Goal: Task Accomplishment & Management: Use online tool/utility

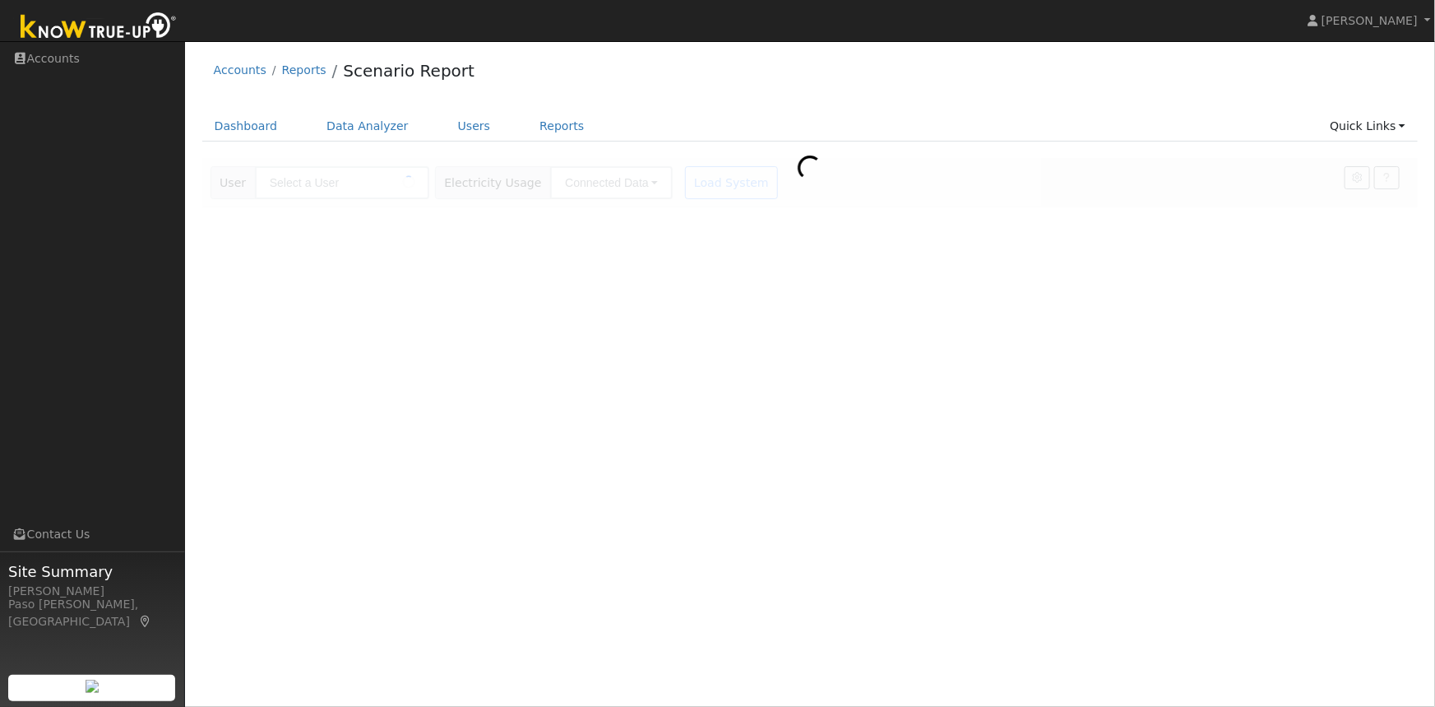
type input "Kari Pilolla"
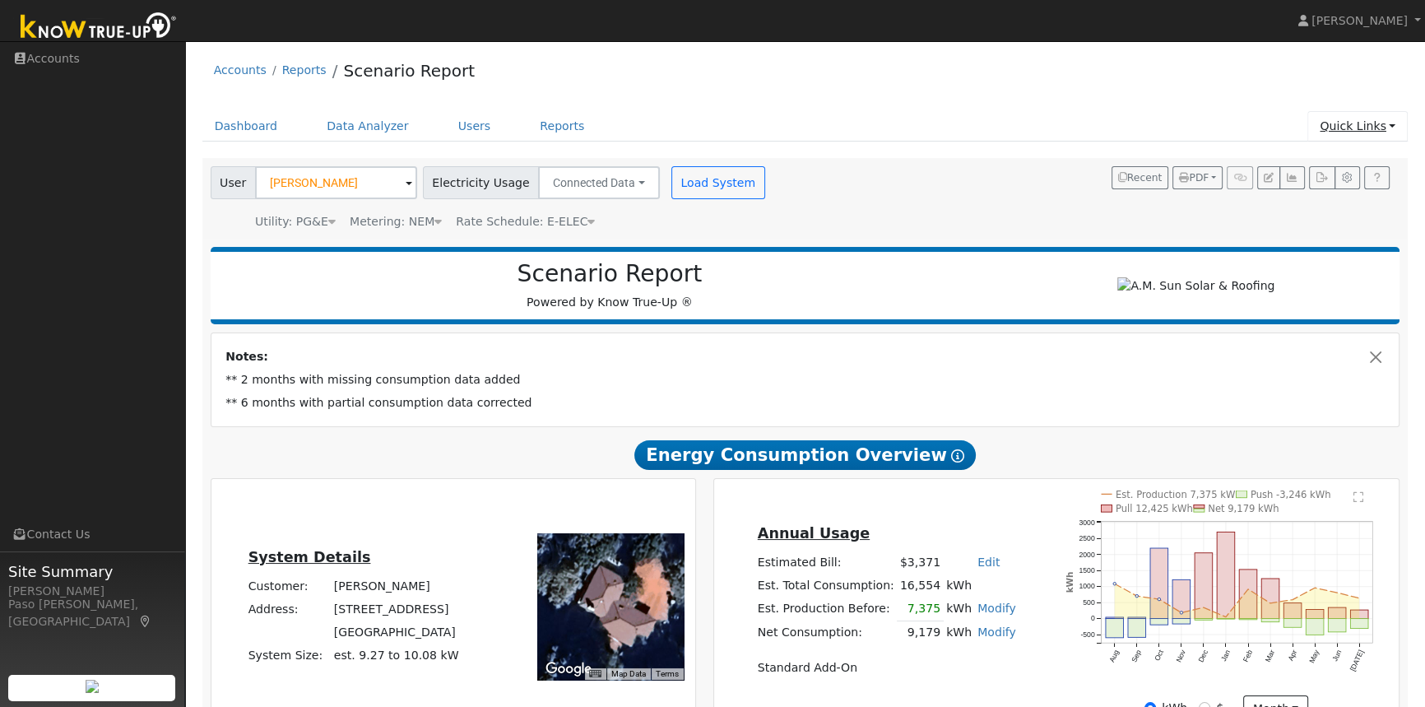
click at [1358, 132] on link "Quick Links" at bounding box center [1357, 126] width 100 height 30
click at [1314, 166] on link "Quick Add" at bounding box center [1324, 161] width 167 height 23
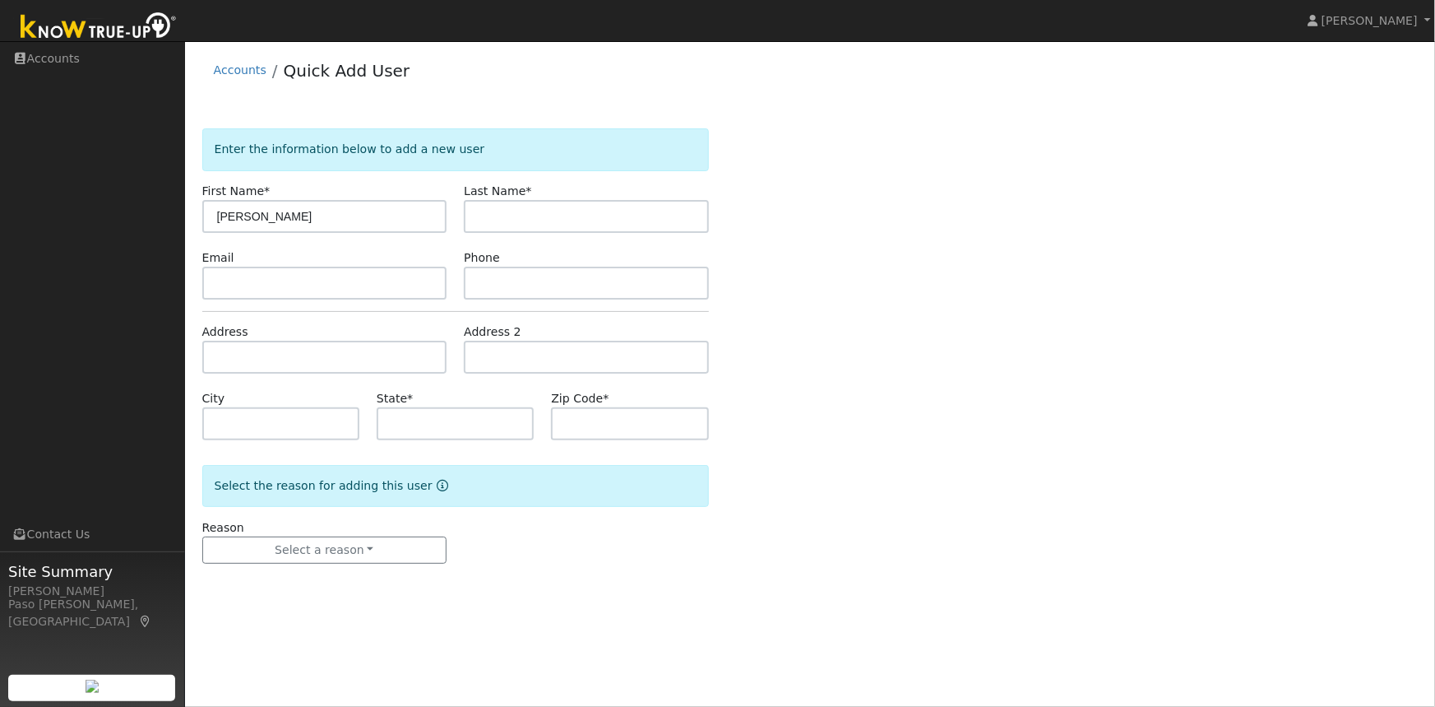
type input "[PERSON_NAME]"
click at [251, 368] on input "text" at bounding box center [324, 357] width 245 height 33
paste input "[STREET_ADDRESS]"
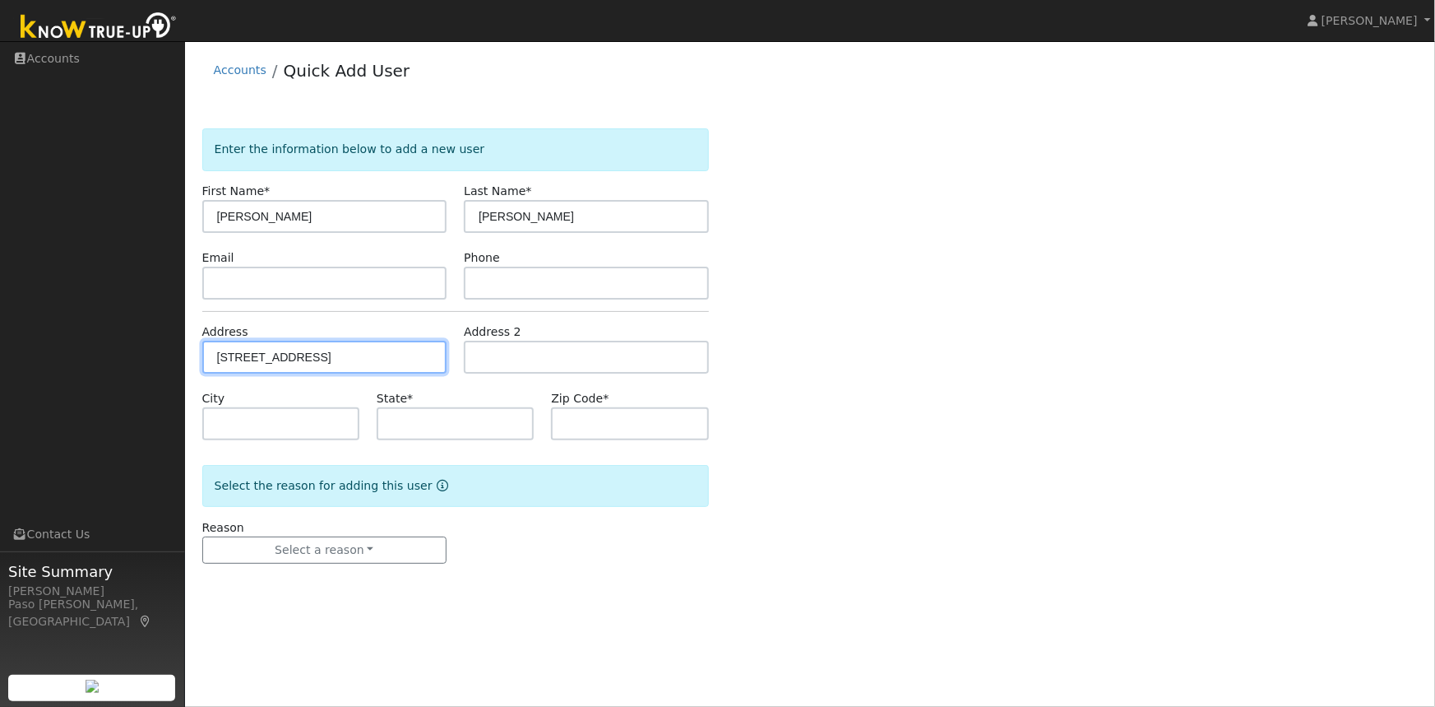
type input "3591 Sacramento Drive"
type input "San Luis Obispo"
type input "CA"
type input "93401"
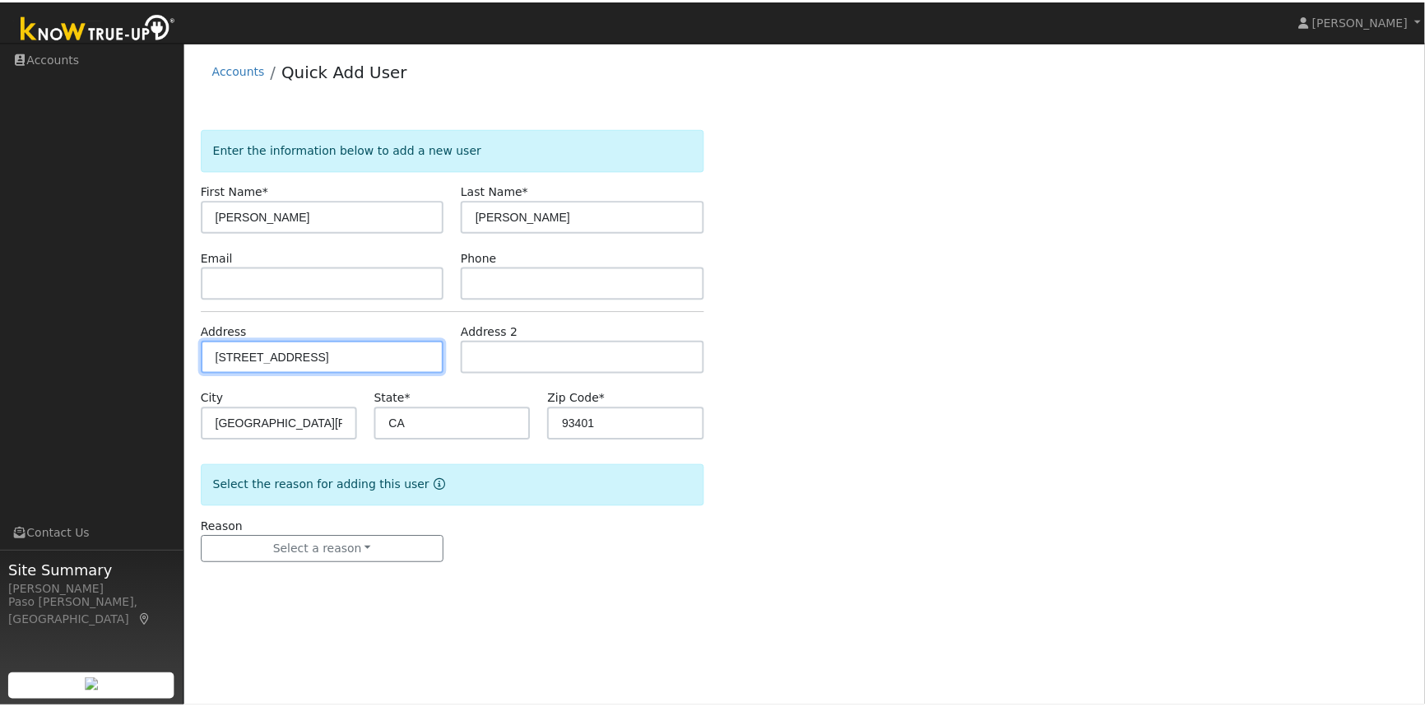
scroll to position [0, 0]
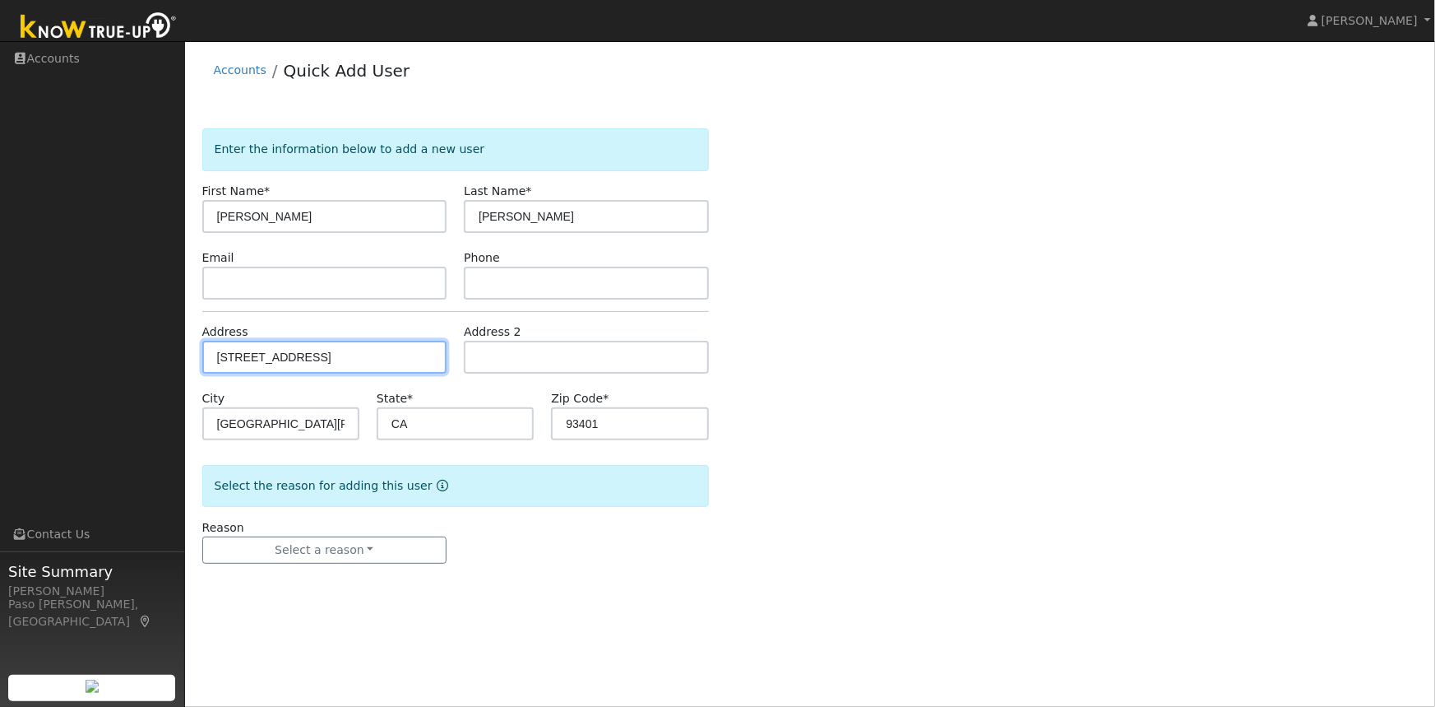
type input "3591 Sacramento Drive"
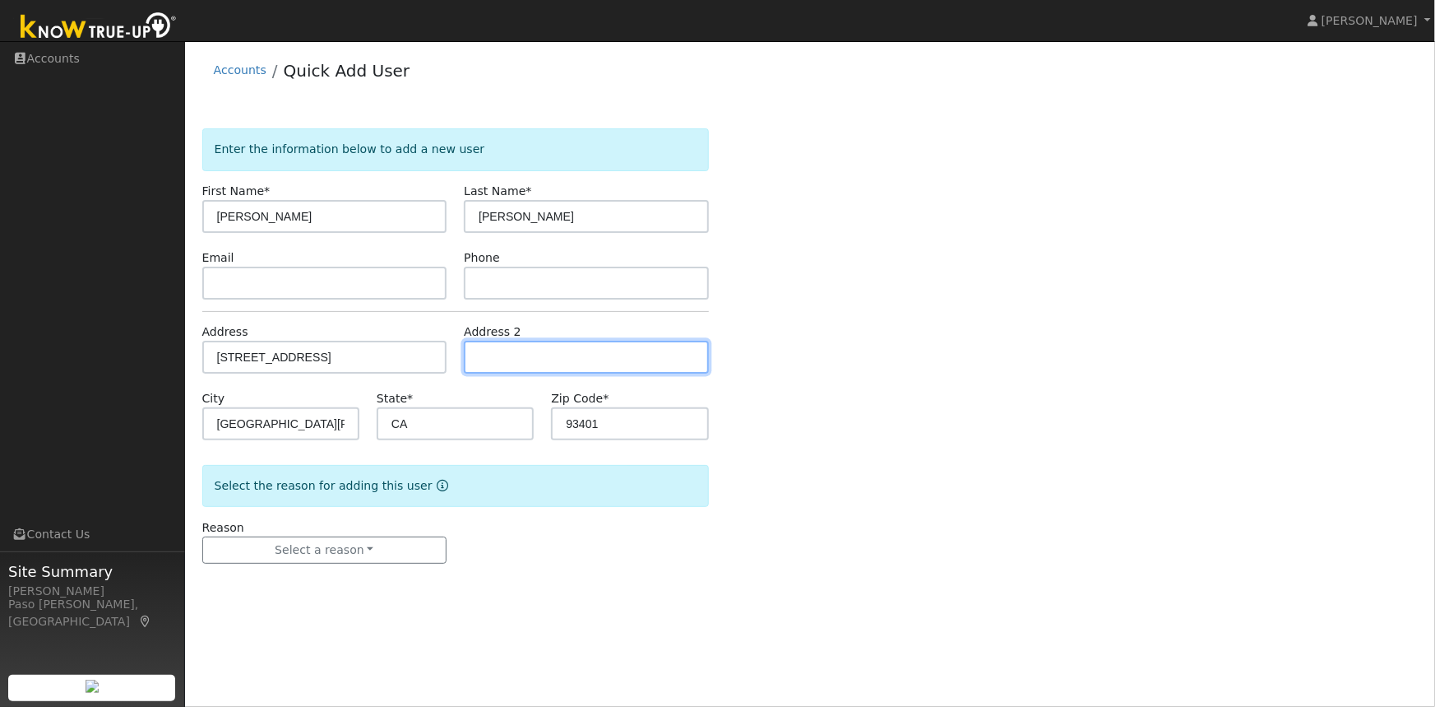
click at [485, 356] on input "text" at bounding box center [586, 357] width 245 height 33
type input "Apt 26"
click at [877, 284] on div "Enter the information below to add a new user First Name * William Last Name * …" at bounding box center [810, 362] width 1217 height 468
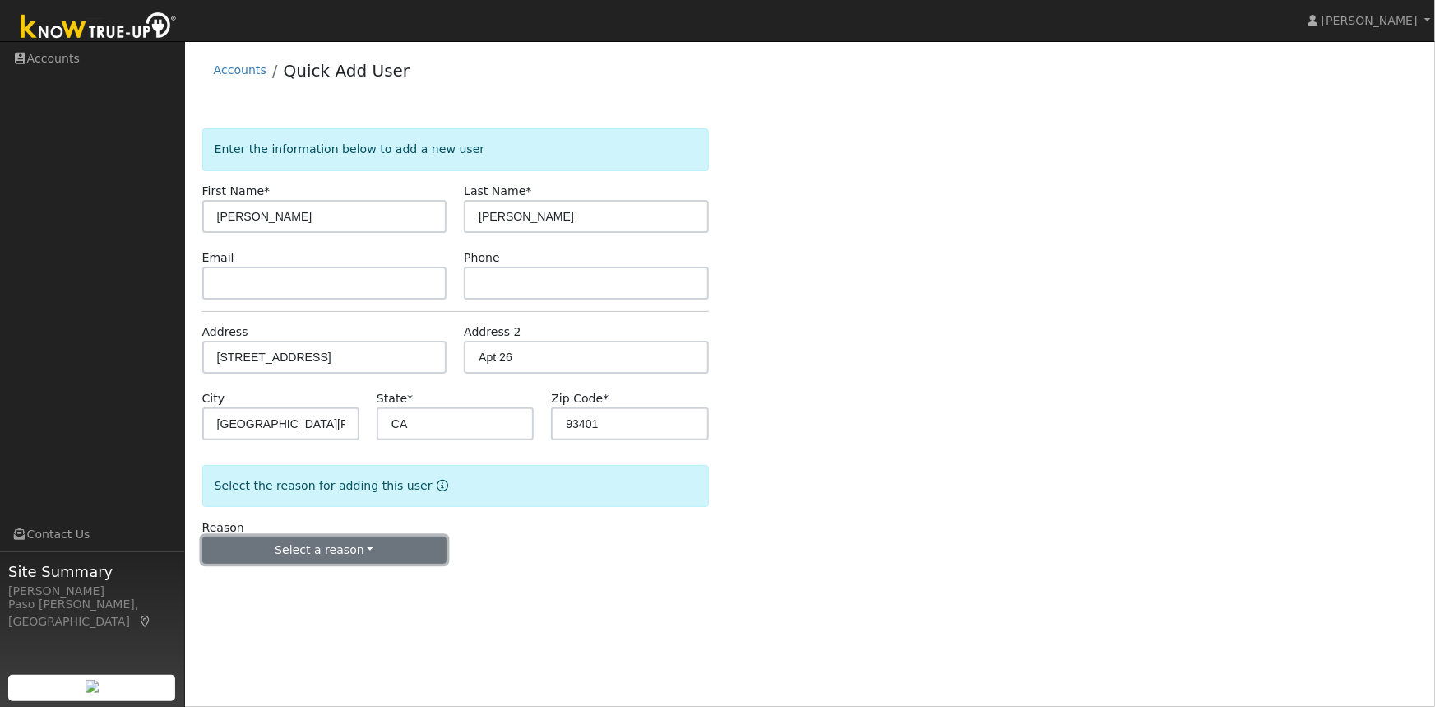
click at [293, 558] on button "Select a reason" at bounding box center [324, 550] width 245 height 28
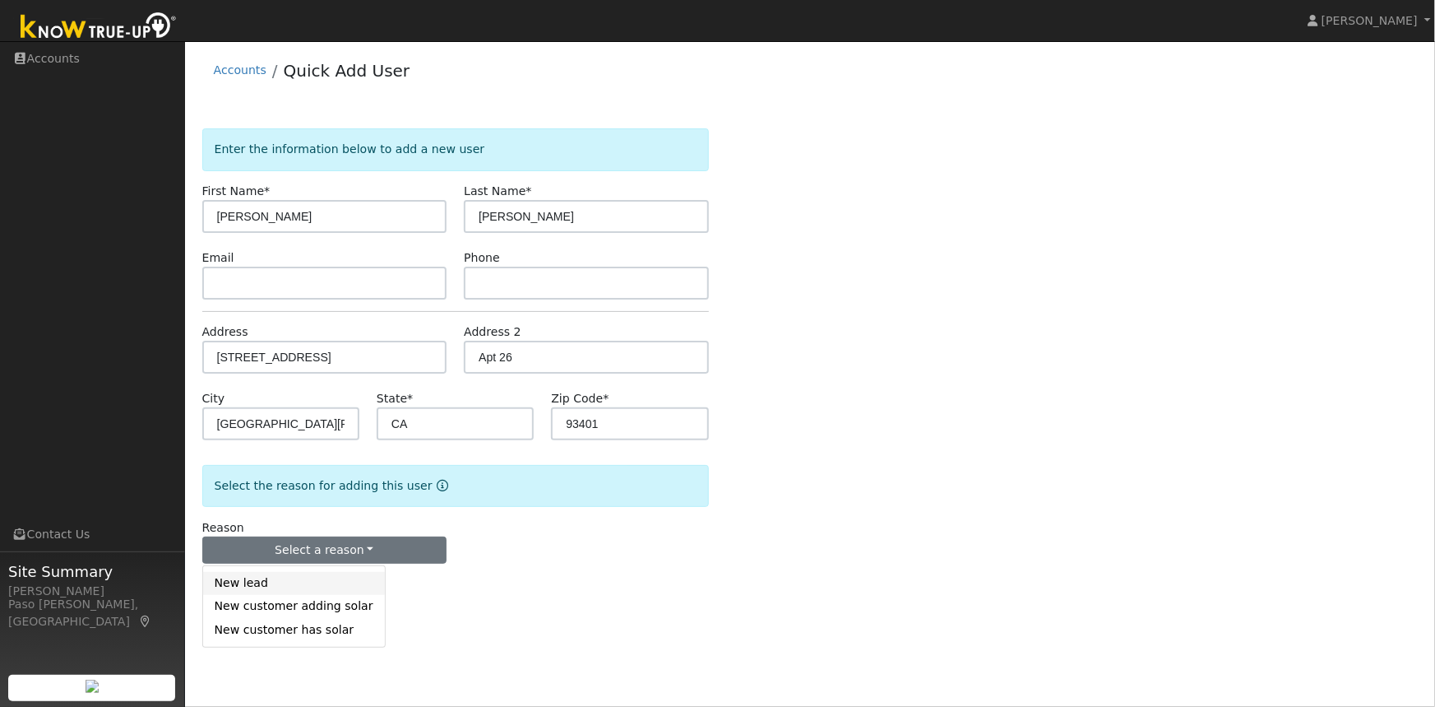
click at [260, 582] on link "New lead" at bounding box center [294, 583] width 182 height 23
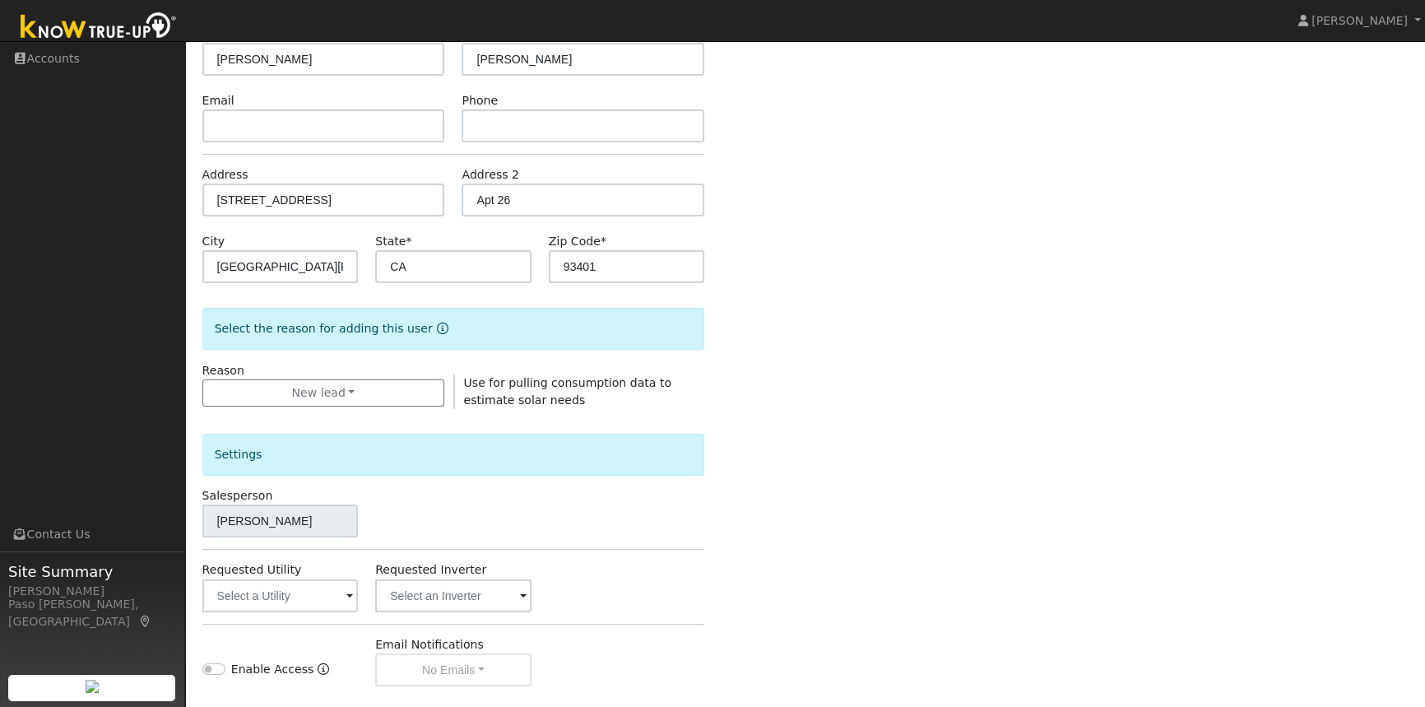
scroll to position [299, 0]
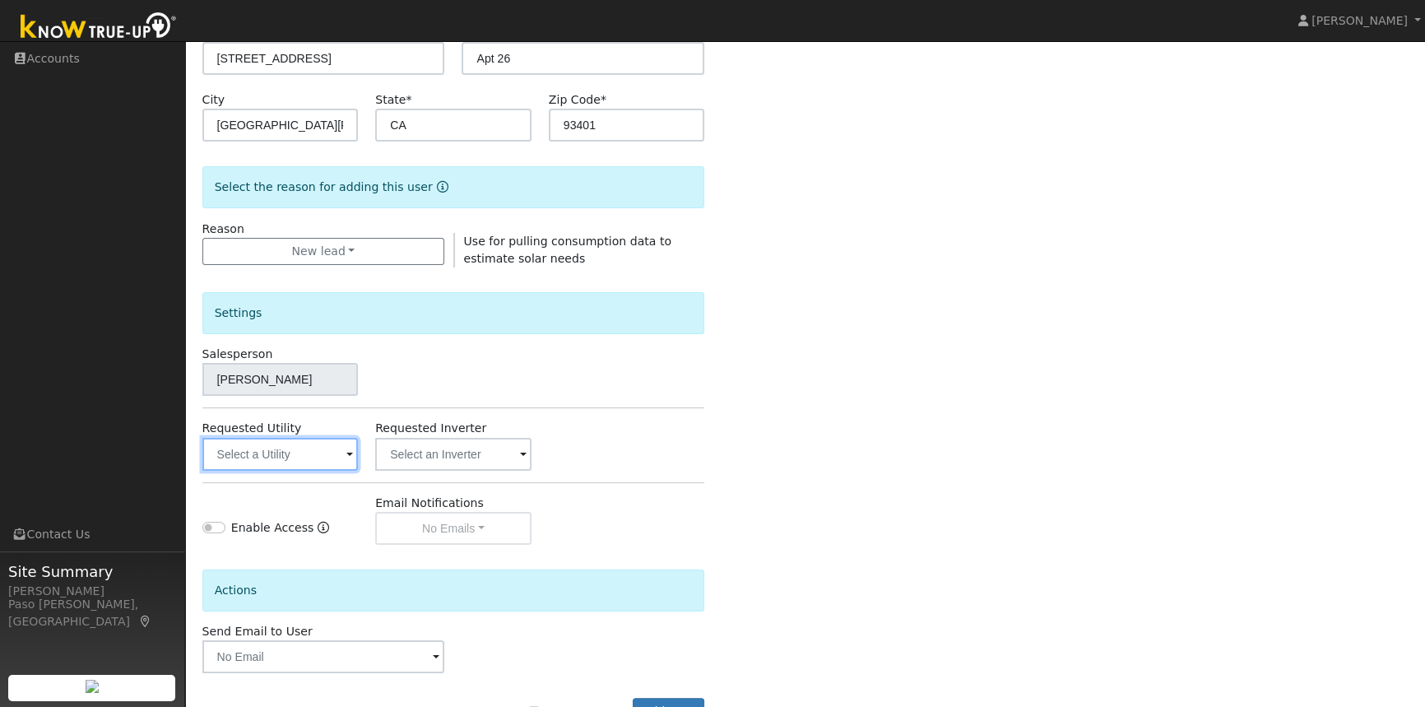
click at [290, 455] on input "text" at bounding box center [280, 454] width 156 height 33
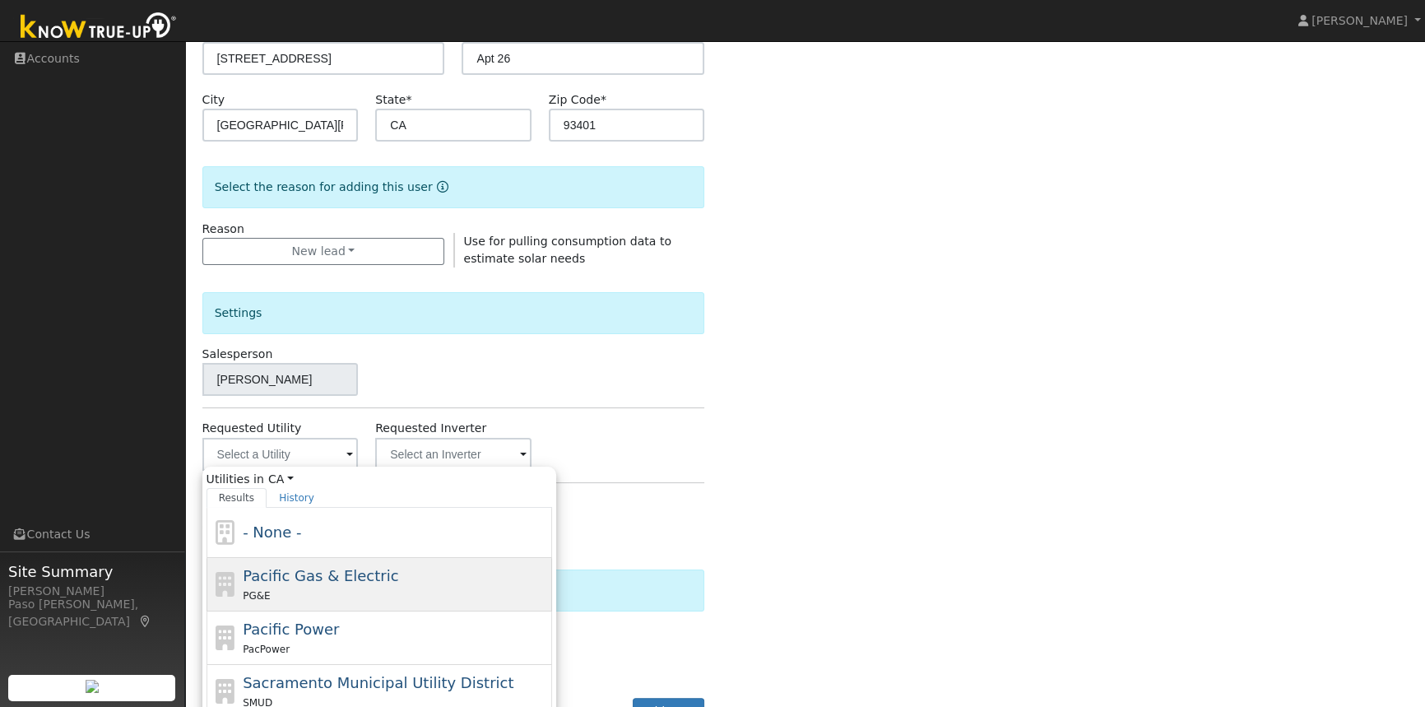
click at [289, 580] on span "Pacific Gas & Electric" at bounding box center [320, 575] width 155 height 17
type input "Pacific Gas & Electric"
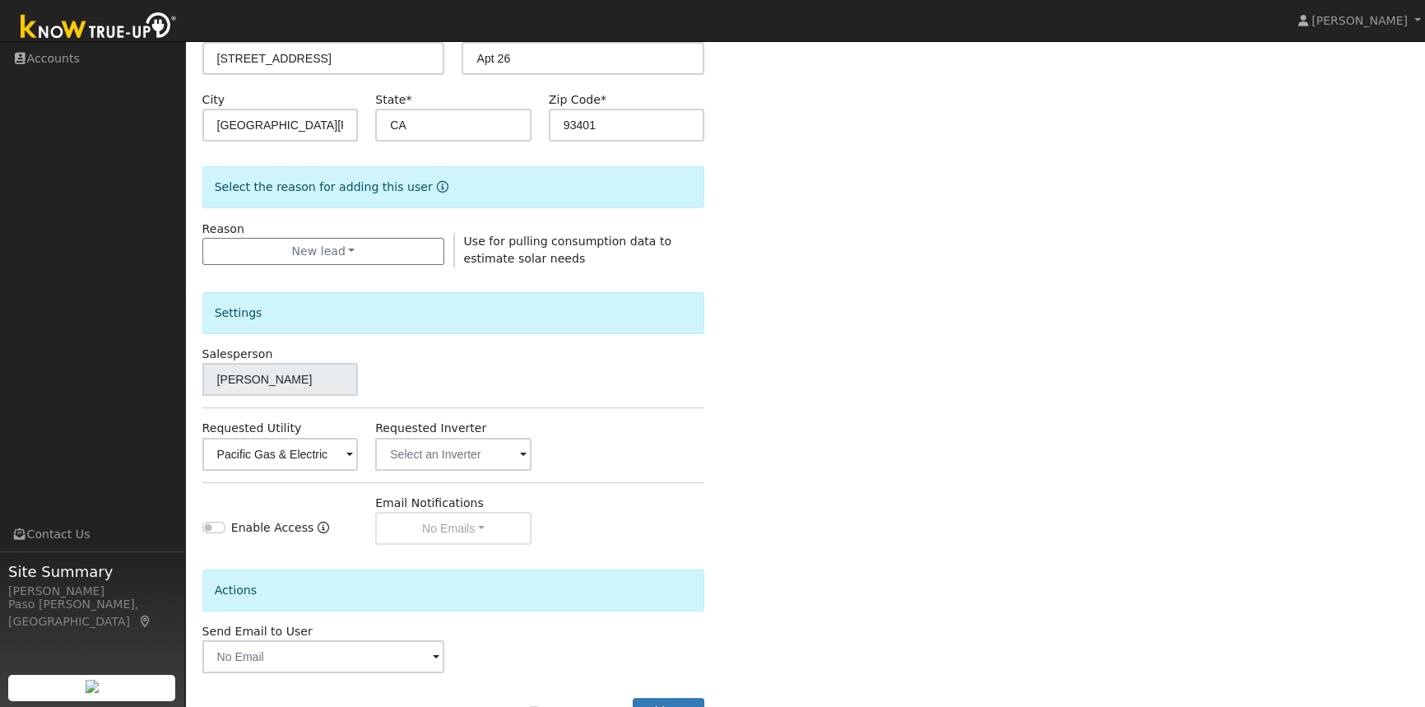
click at [736, 393] on div "Enter the information below to add a new user First Name * William Last Name * …" at bounding box center [805, 294] width 1206 height 929
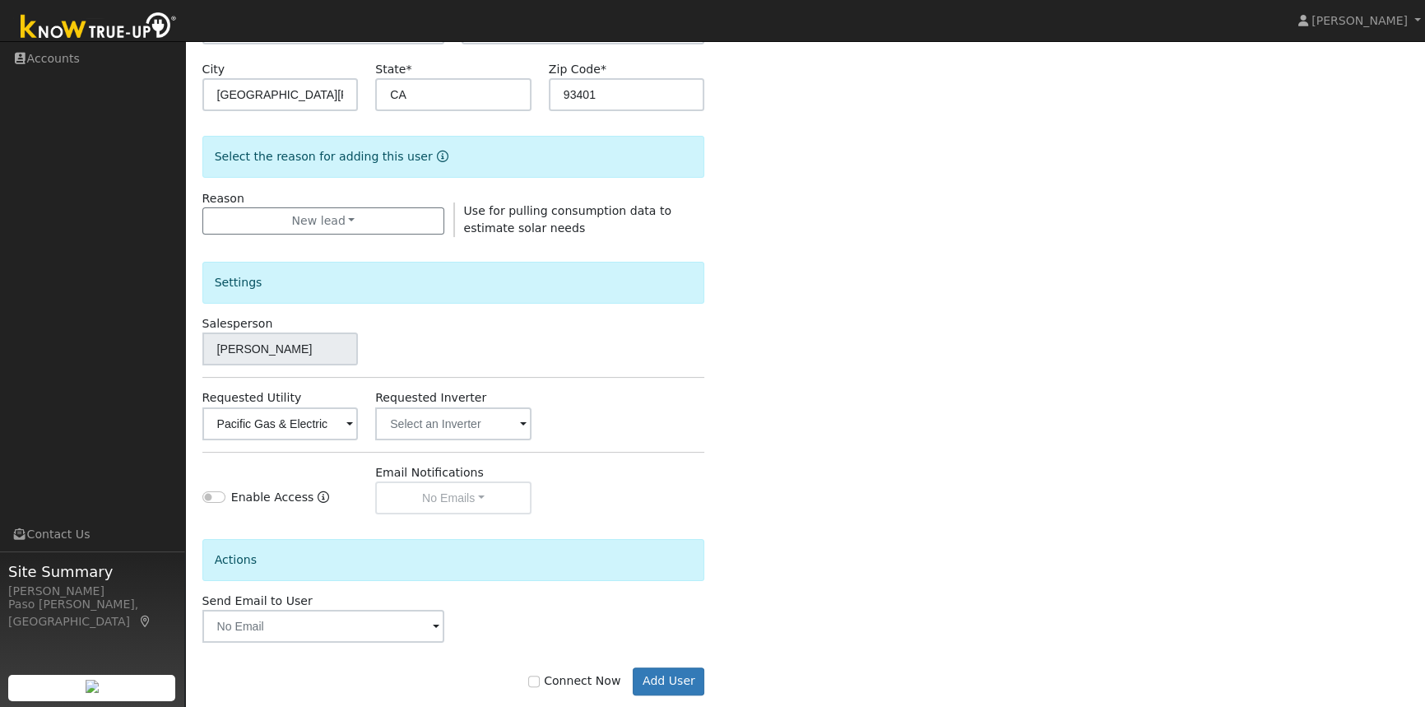
scroll to position [357, 0]
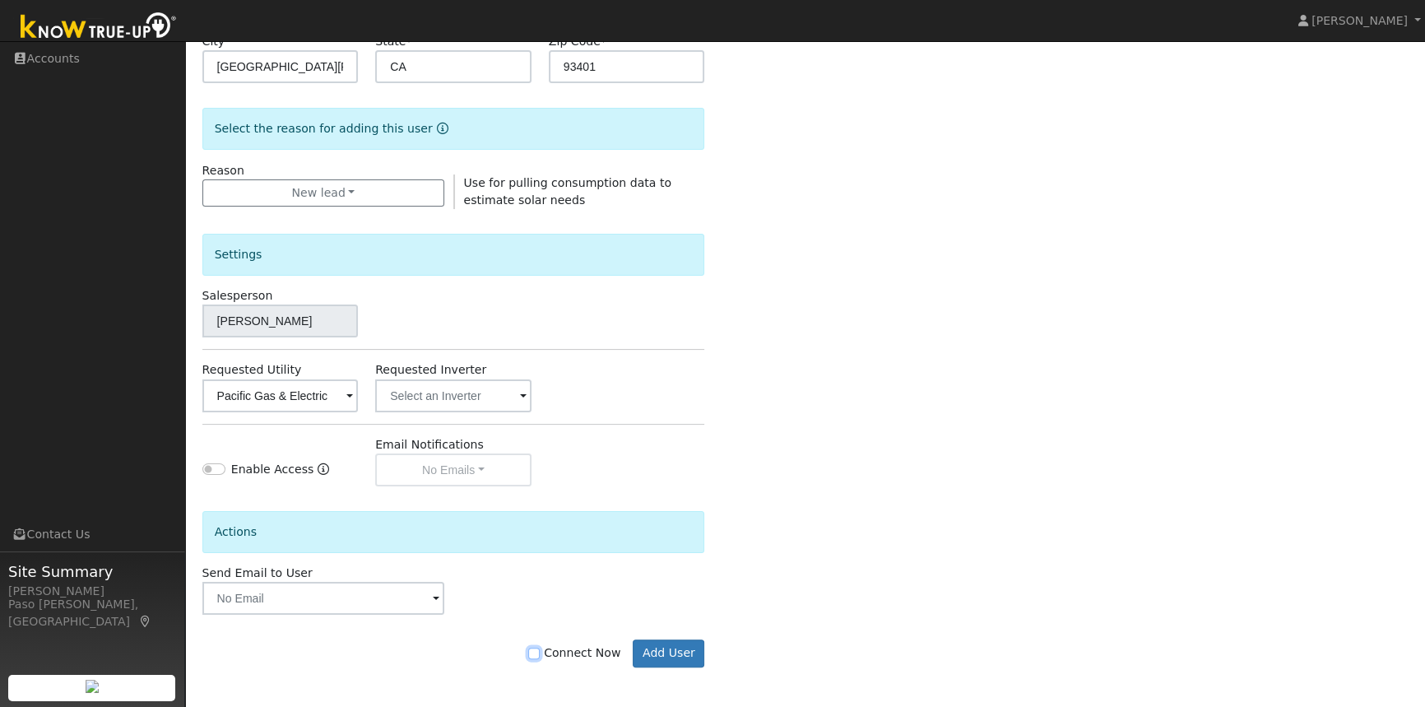
click at [540, 651] on input "Connect Now" at bounding box center [534, 653] width 12 height 12
checkbox input "true"
click at [685, 643] on button "Add User" at bounding box center [669, 653] width 72 height 28
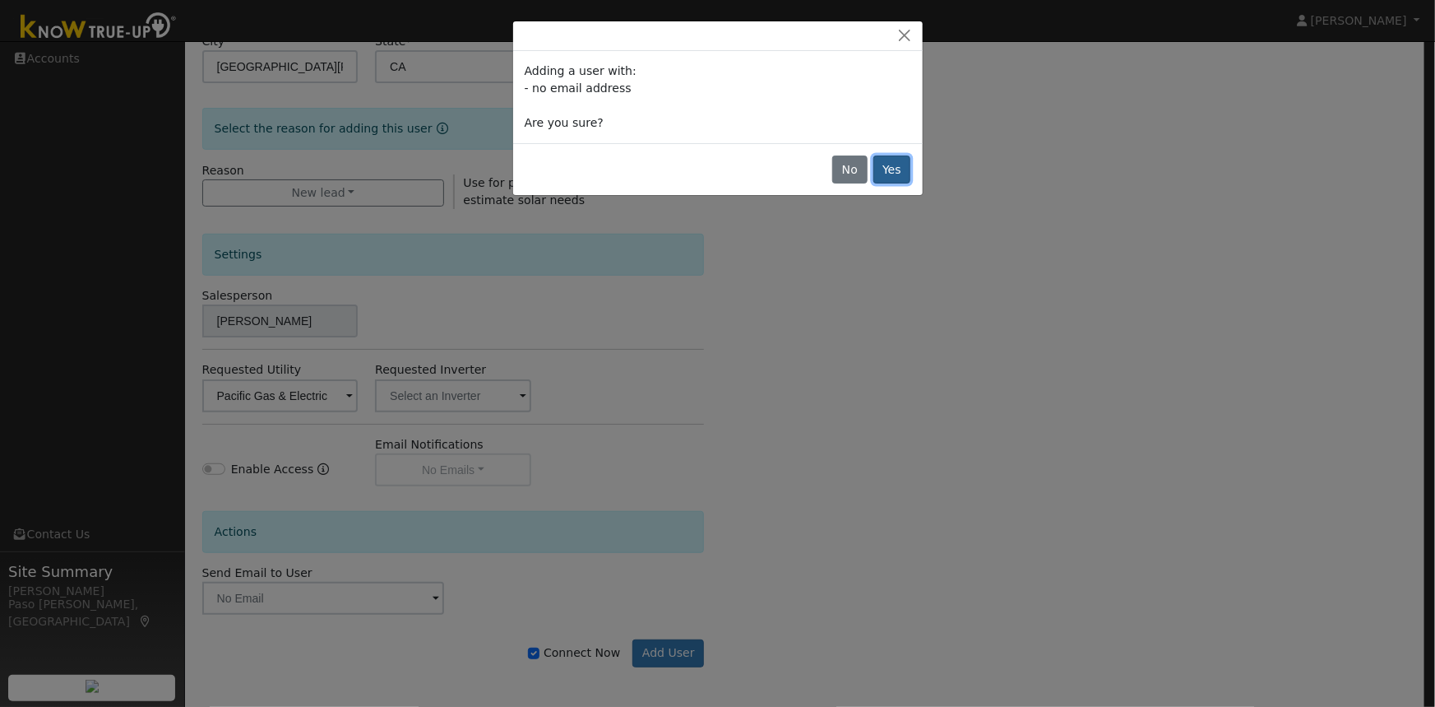
click at [897, 165] on button "Yes" at bounding box center [893, 169] width 38 height 28
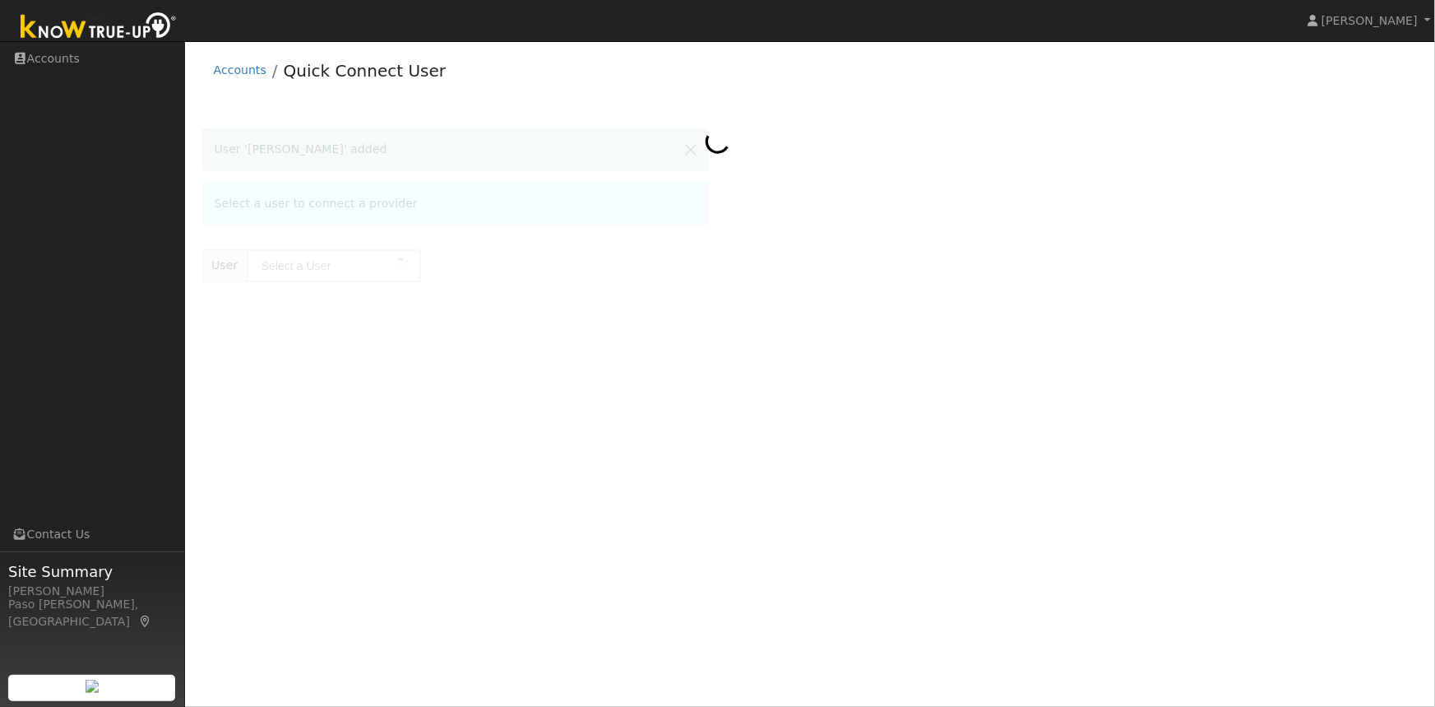
type input "[PERSON_NAME]"
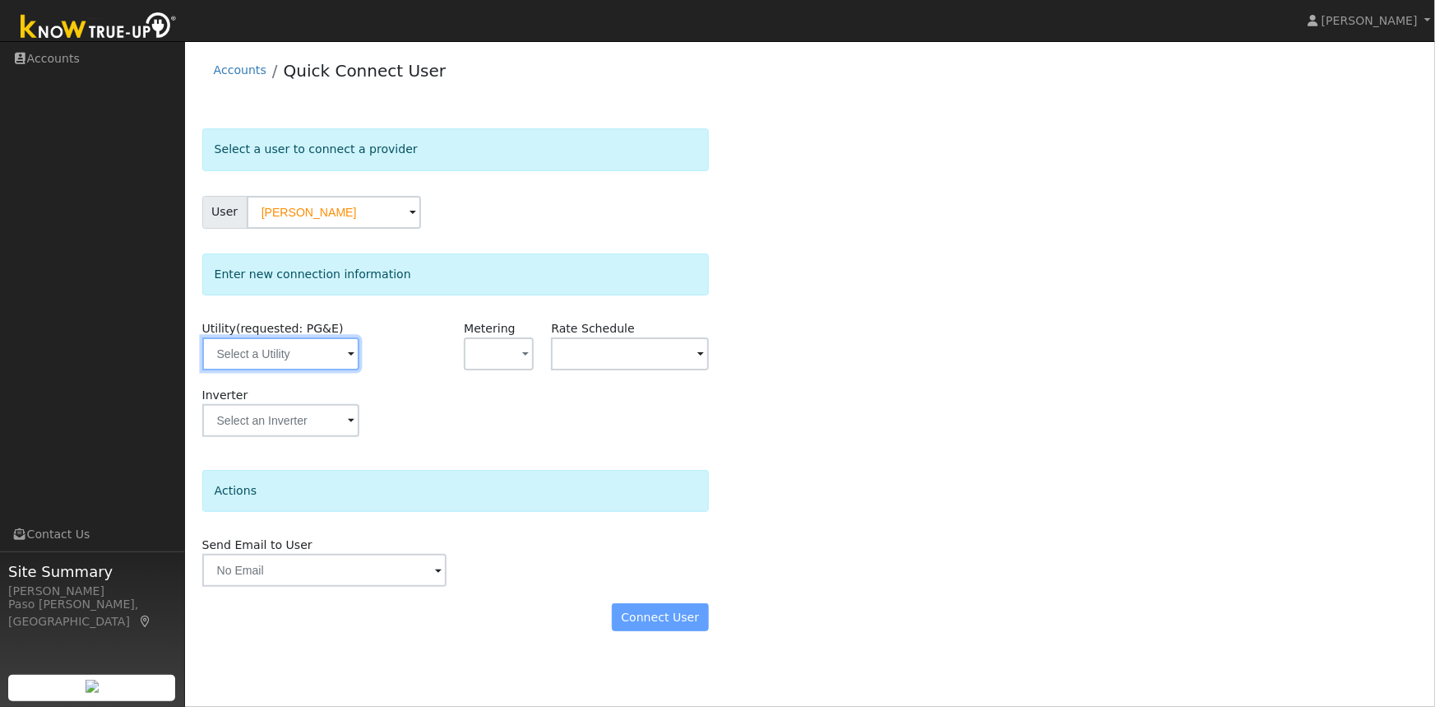
click at [262, 361] on input "text" at bounding box center [280, 353] width 157 height 33
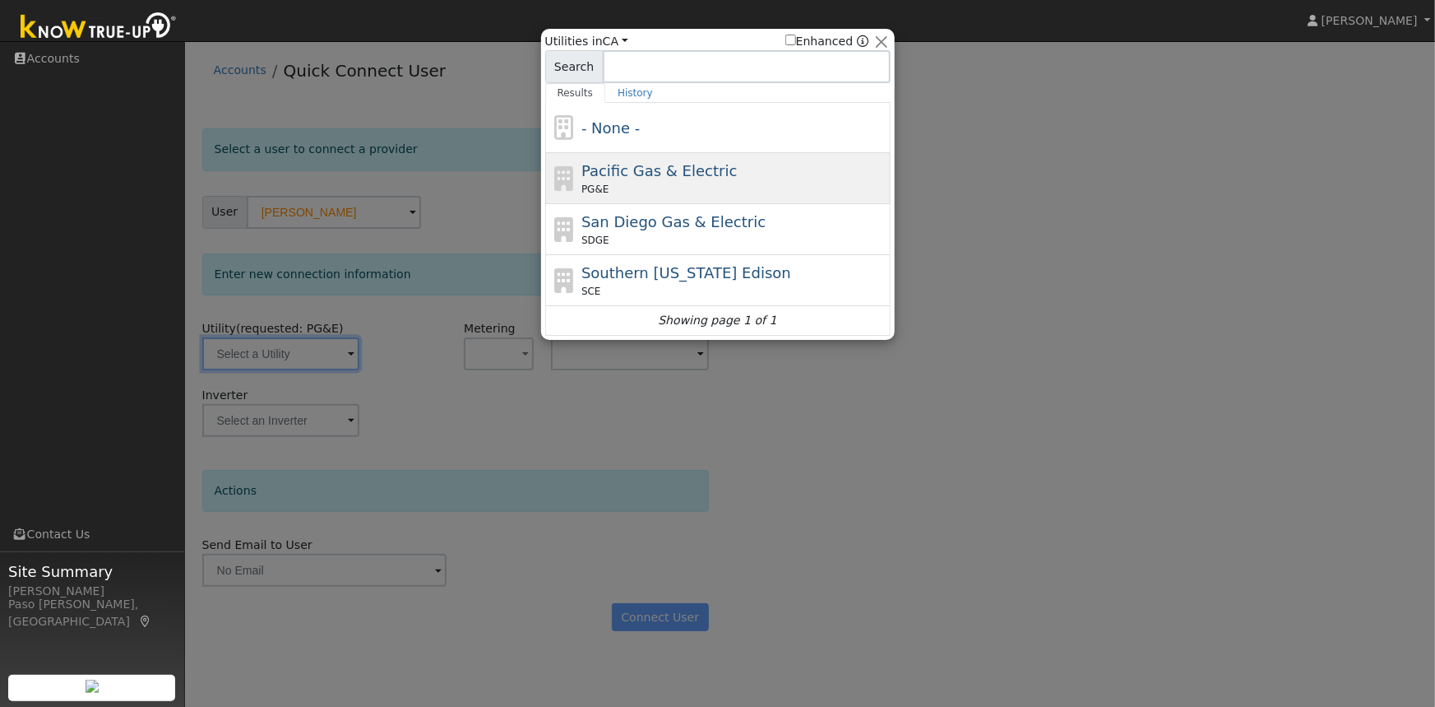
click at [633, 172] on span "Pacific Gas & Electric" at bounding box center [659, 170] width 155 height 17
type input "PG&E"
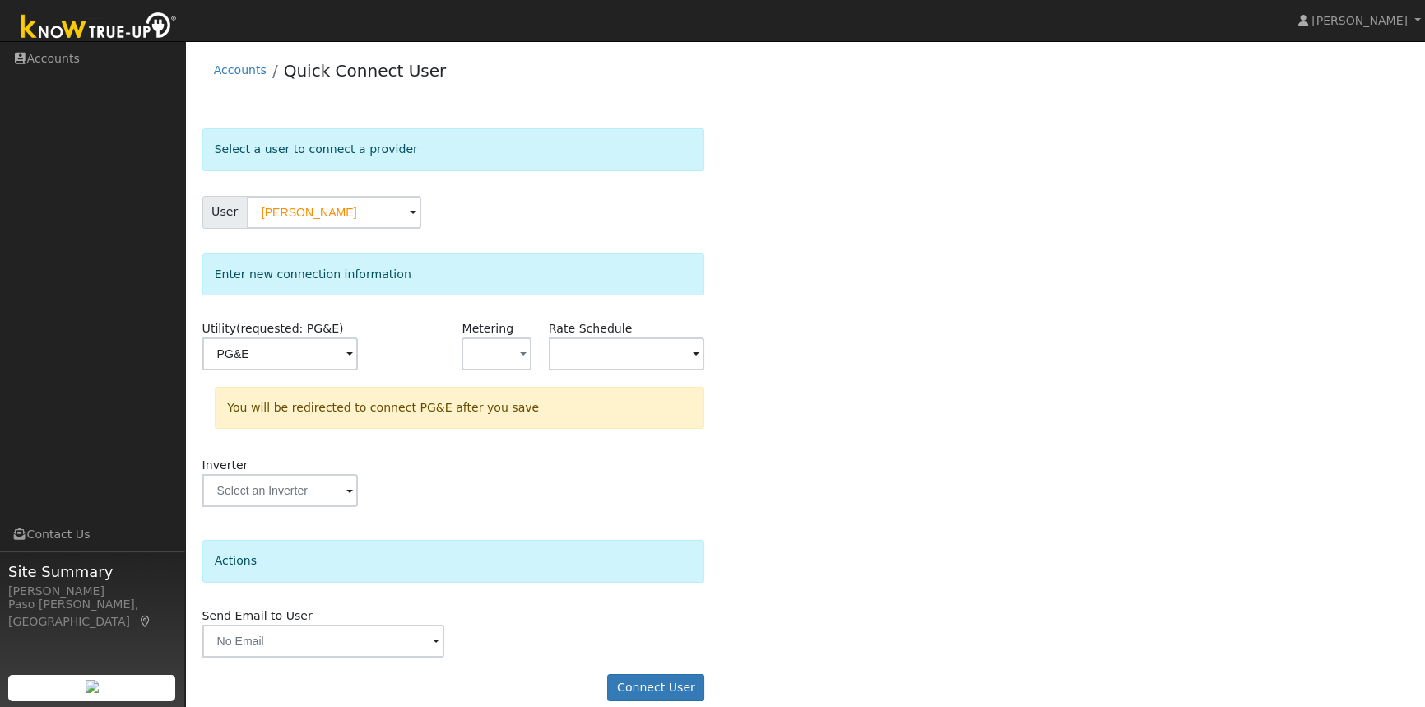
drag, startPoint x: 809, startPoint y: 321, endPoint x: 805, endPoint y: 371, distance: 50.3
click at [809, 321] on div "Select a user to connect a provider User William Thompson Account Default Accou…" at bounding box center [805, 422] width 1206 height 589
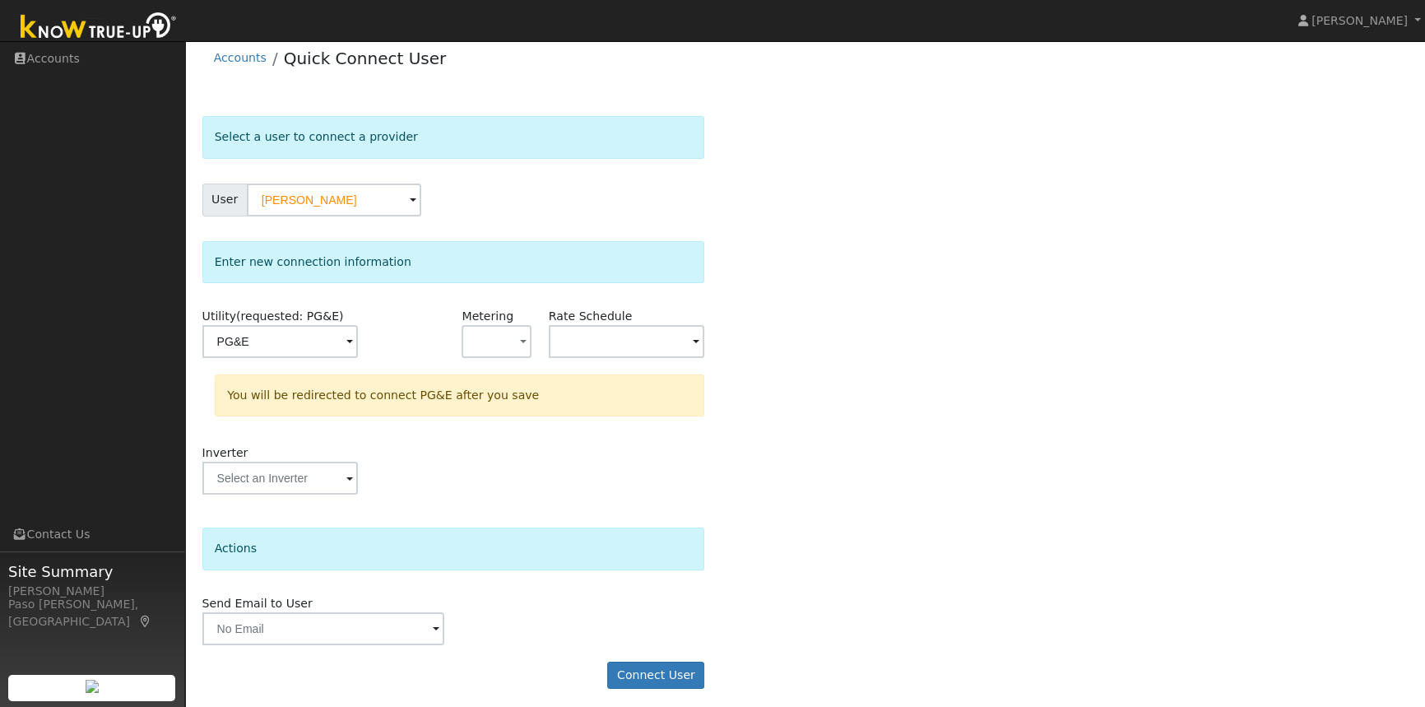
scroll to position [18, 0]
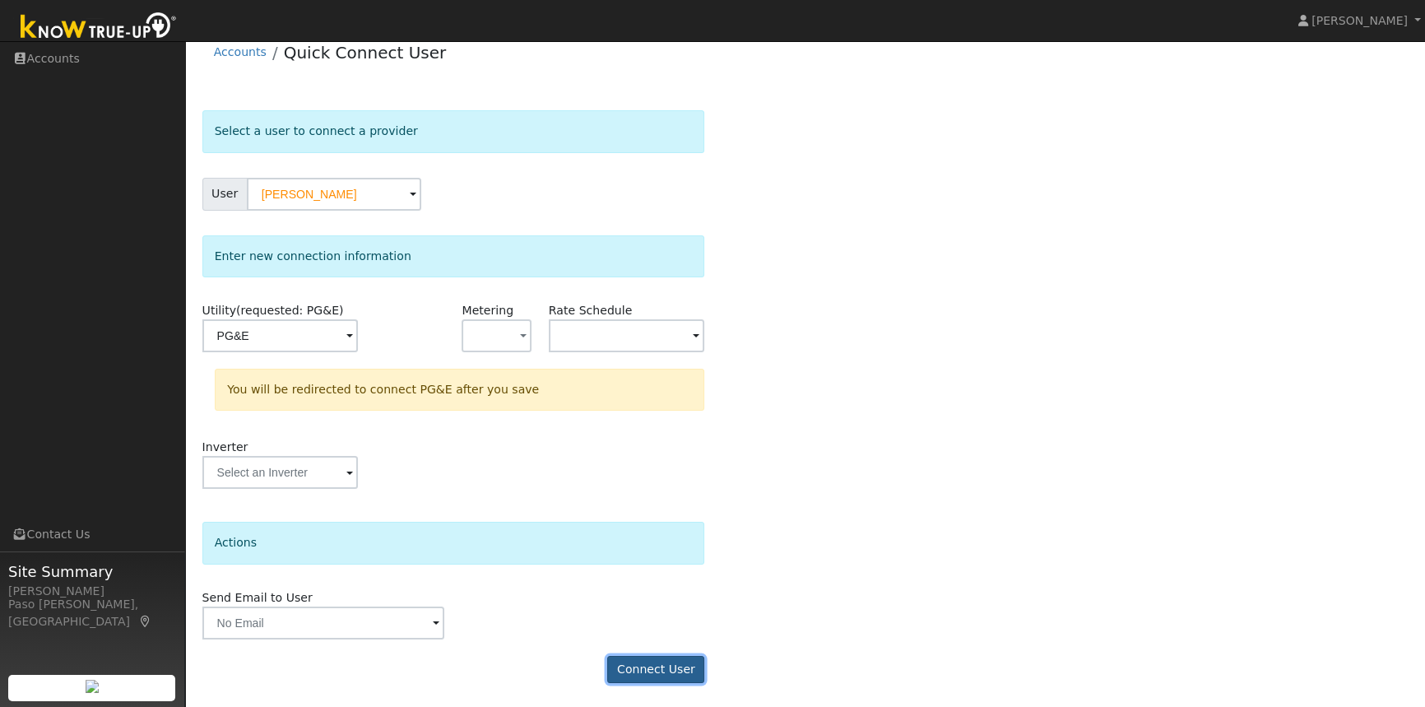
click at [649, 670] on button "Connect User" at bounding box center [655, 670] width 97 height 28
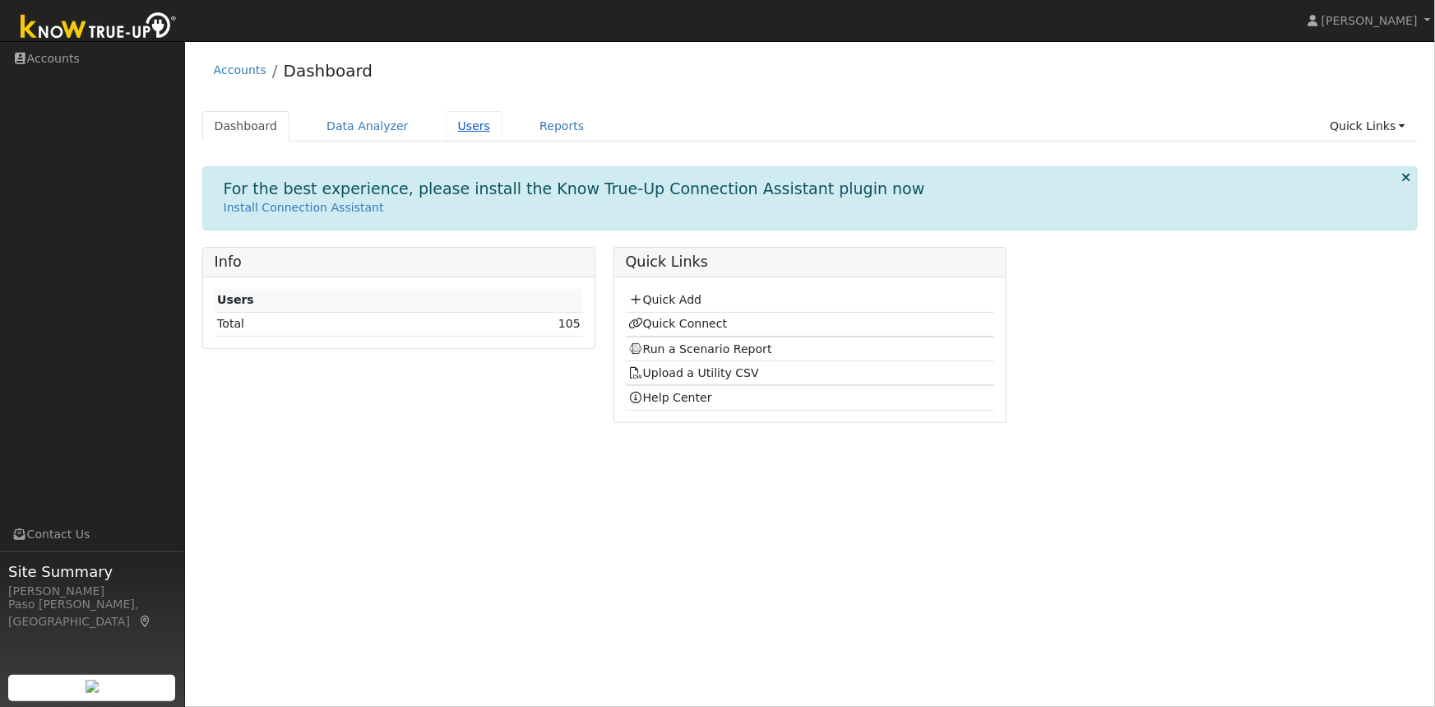
click at [446, 127] on link "Users" at bounding box center [475, 126] width 58 height 30
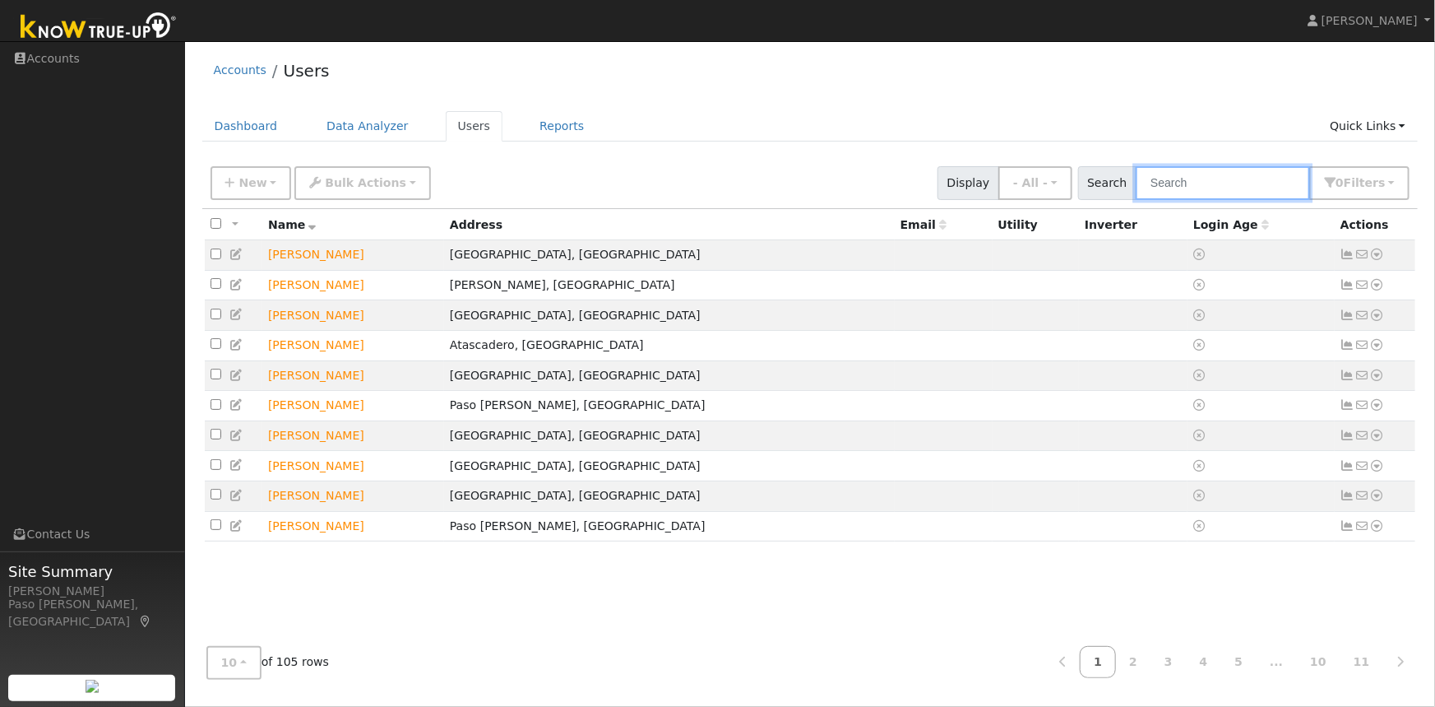
click at [1205, 183] on input "text" at bounding box center [1223, 183] width 174 height 34
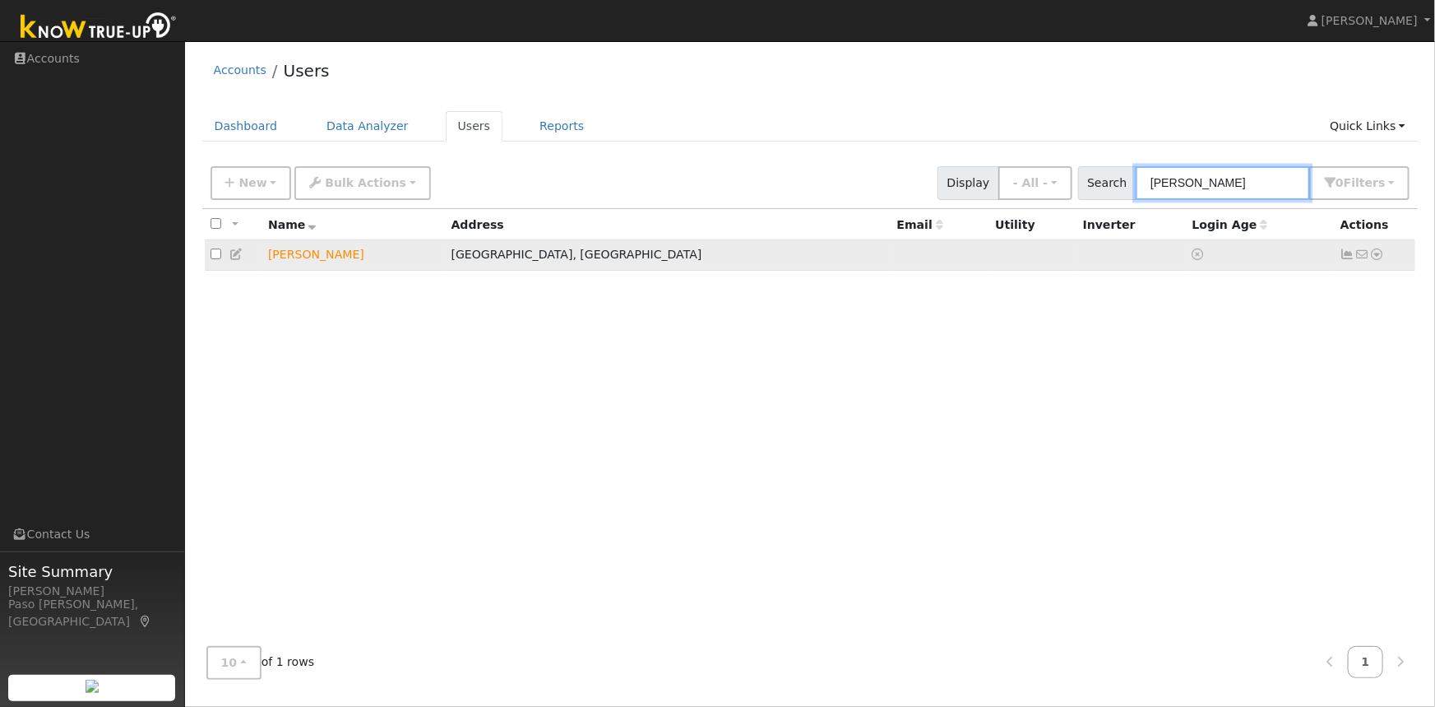
type input "thompson"
click at [1375, 255] on icon at bounding box center [1378, 254] width 15 height 12
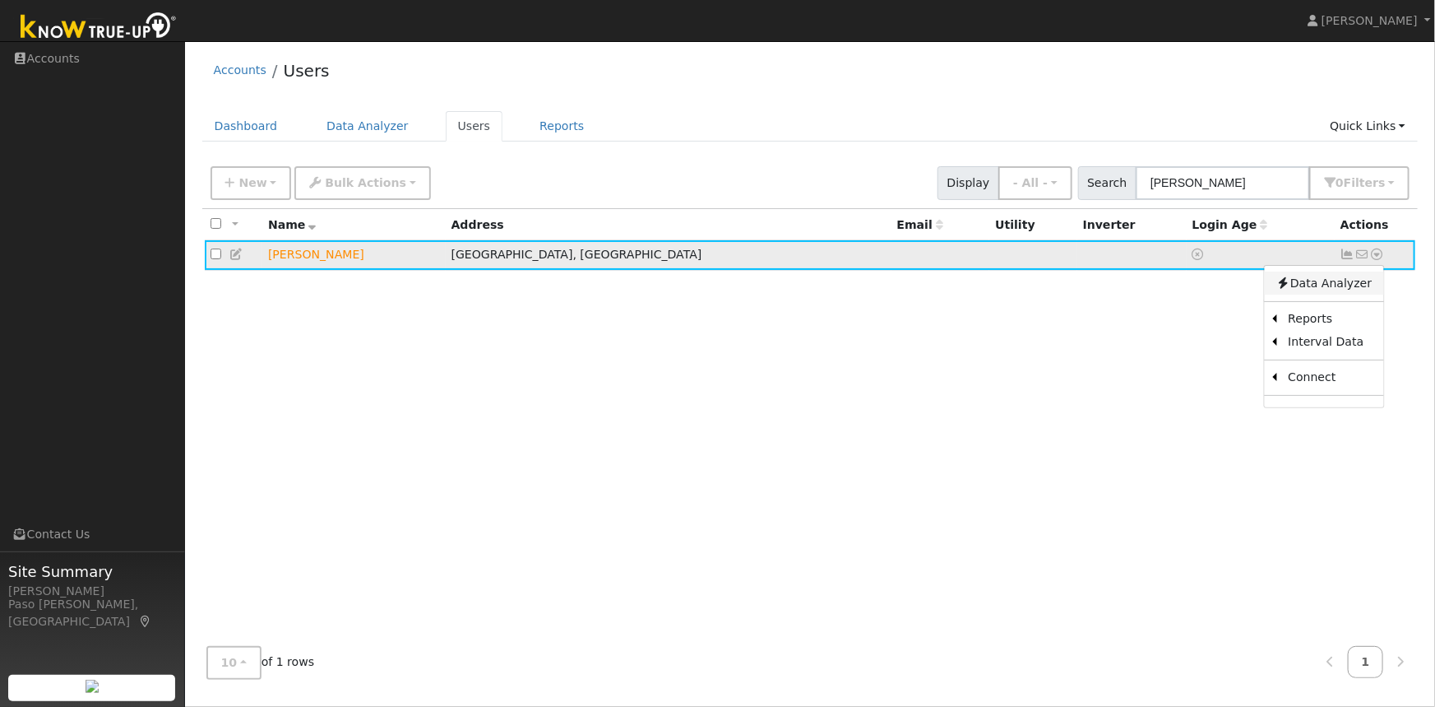
click at [1324, 282] on link "Data Analyzer" at bounding box center [1323, 282] width 119 height 23
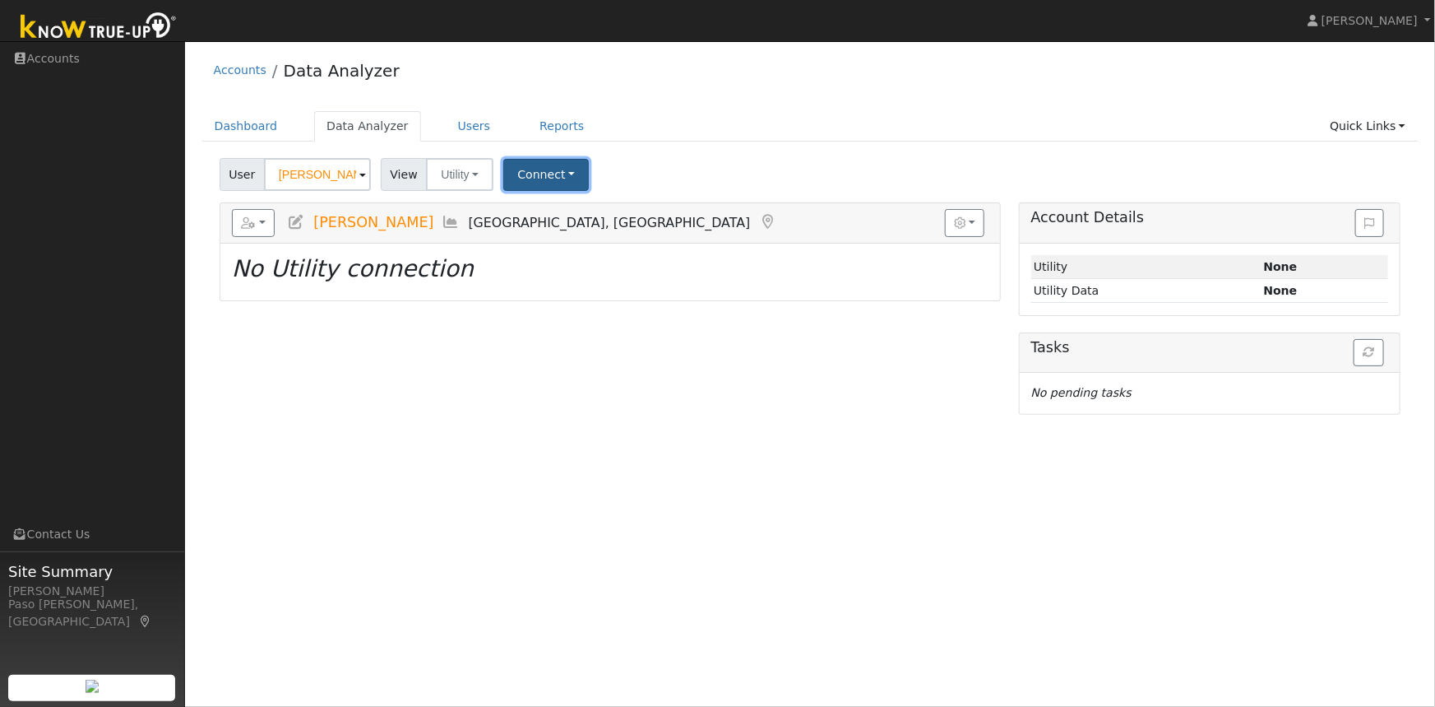
click at [561, 170] on button "Connect" at bounding box center [546, 175] width 86 height 32
click at [566, 247] on link "Quick Connect" at bounding box center [569, 245] width 128 height 23
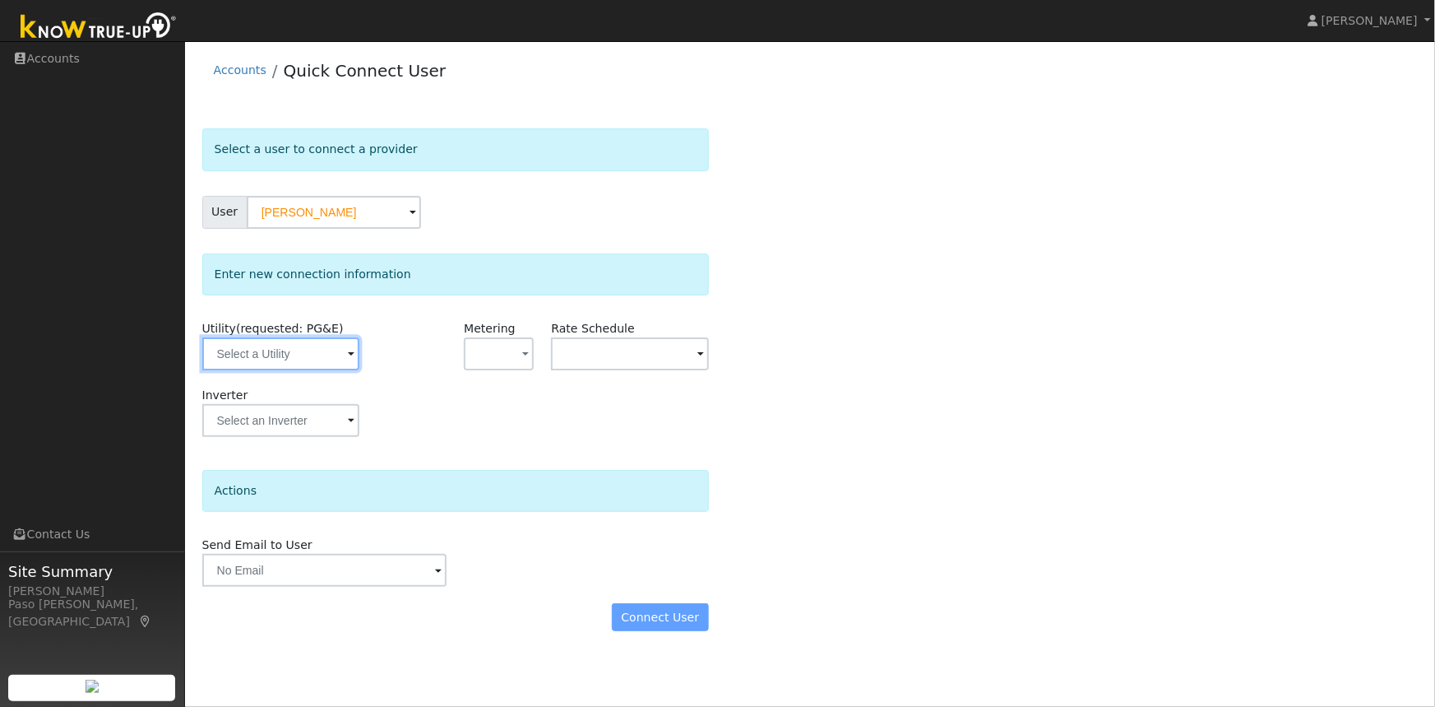
click at [291, 349] on input "text" at bounding box center [280, 353] width 157 height 33
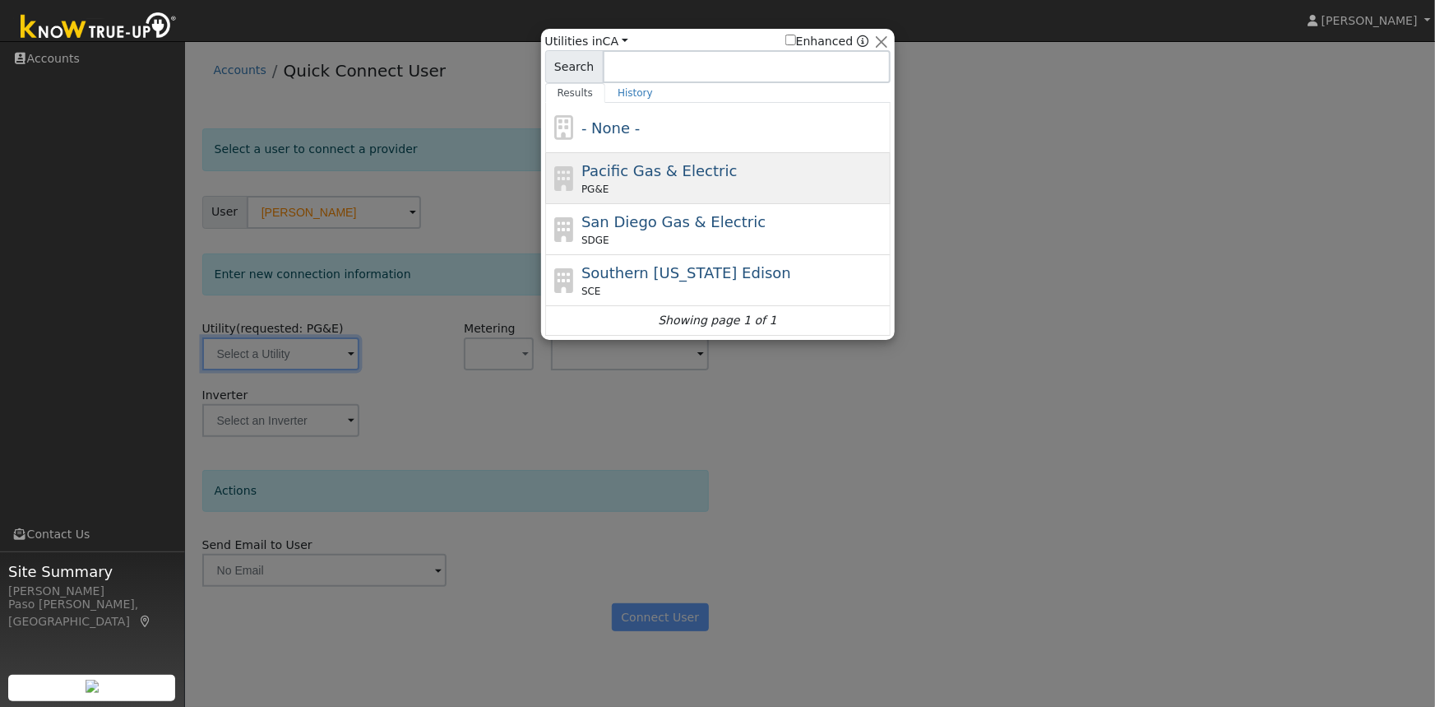
click at [657, 178] on span "Pacific Gas & Electric" at bounding box center [659, 170] width 155 height 17
type input "PG&E"
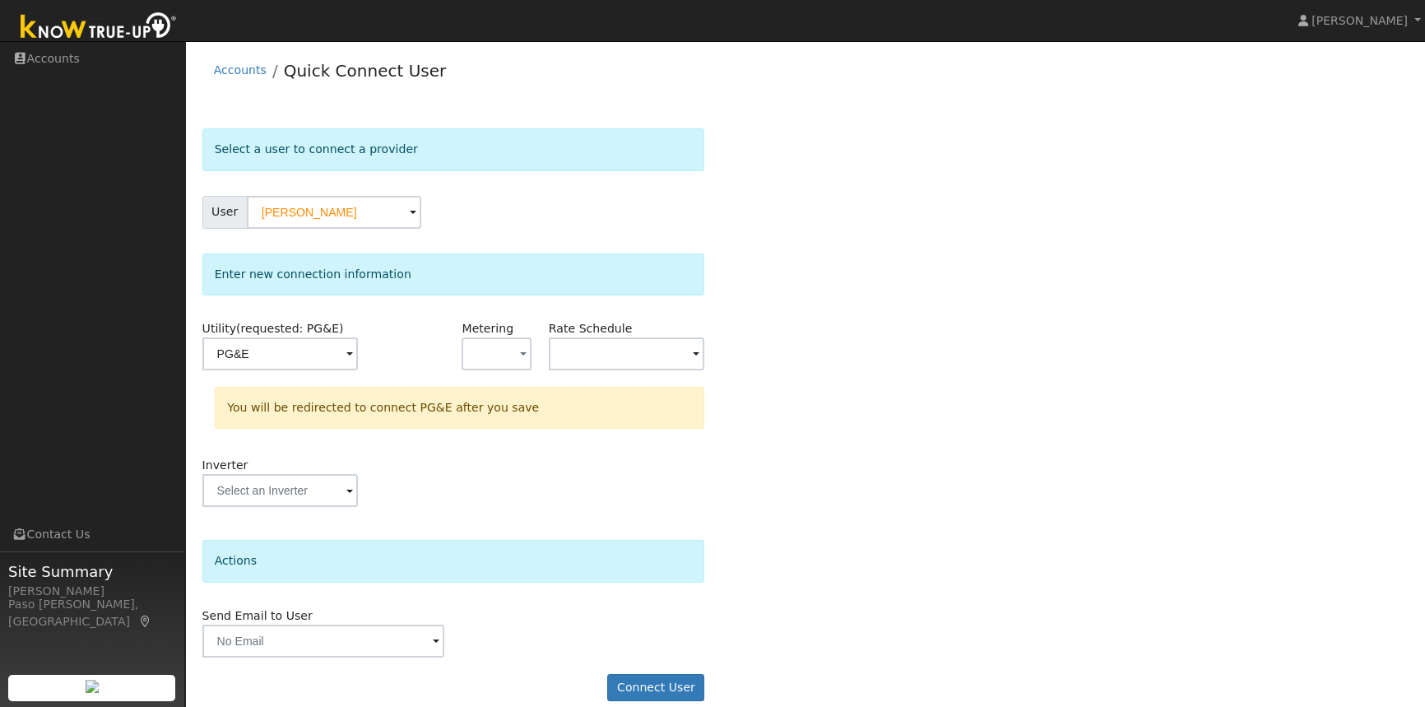
click at [822, 300] on div "Select a user to connect a provider User [PERSON_NAME] Account Default Account …" at bounding box center [805, 422] width 1206 height 589
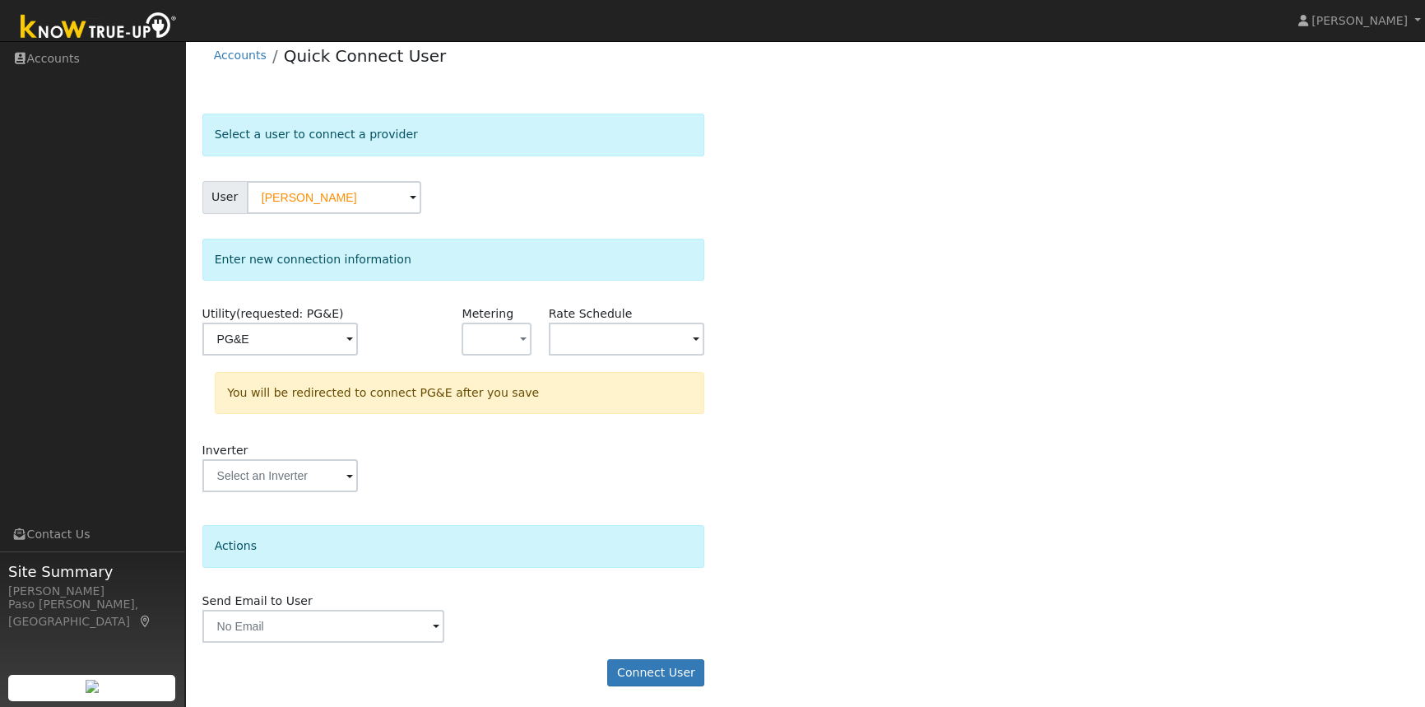
scroll to position [18, 0]
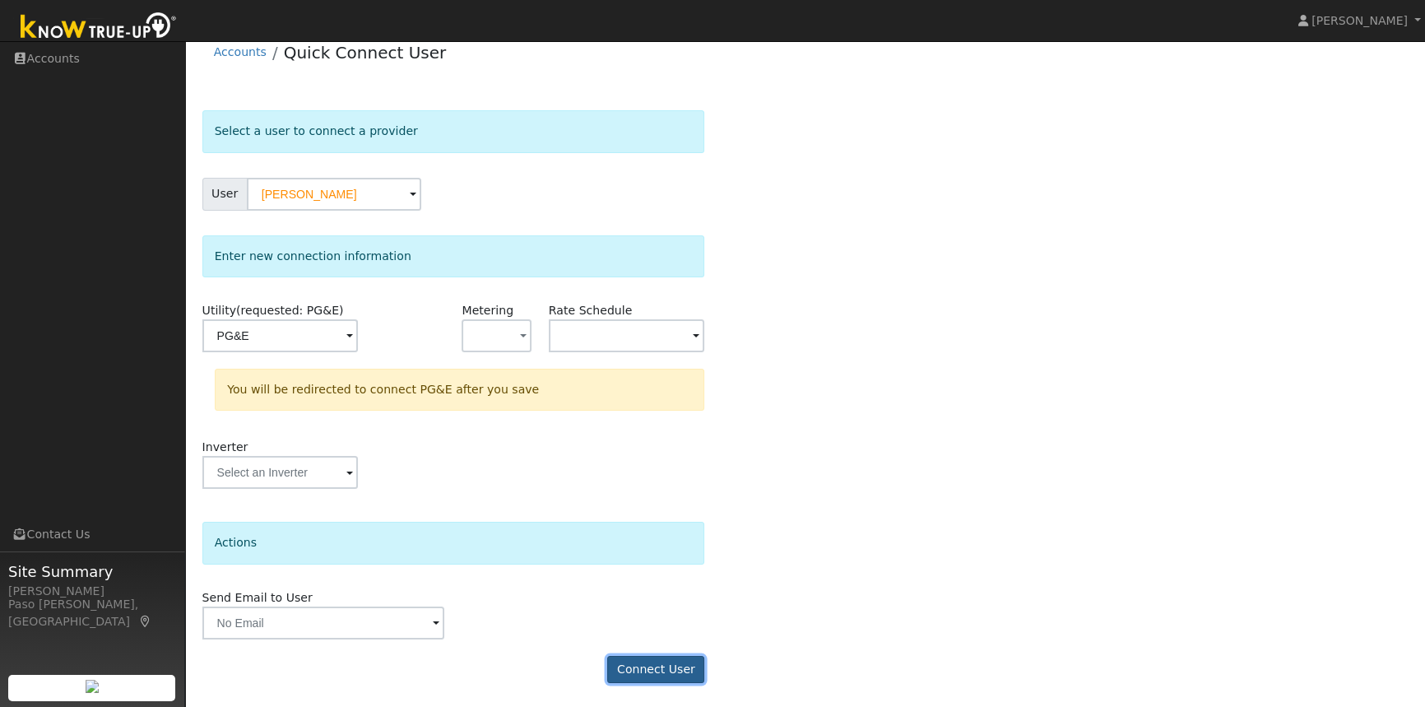
click at [663, 666] on button "Connect User" at bounding box center [655, 670] width 97 height 28
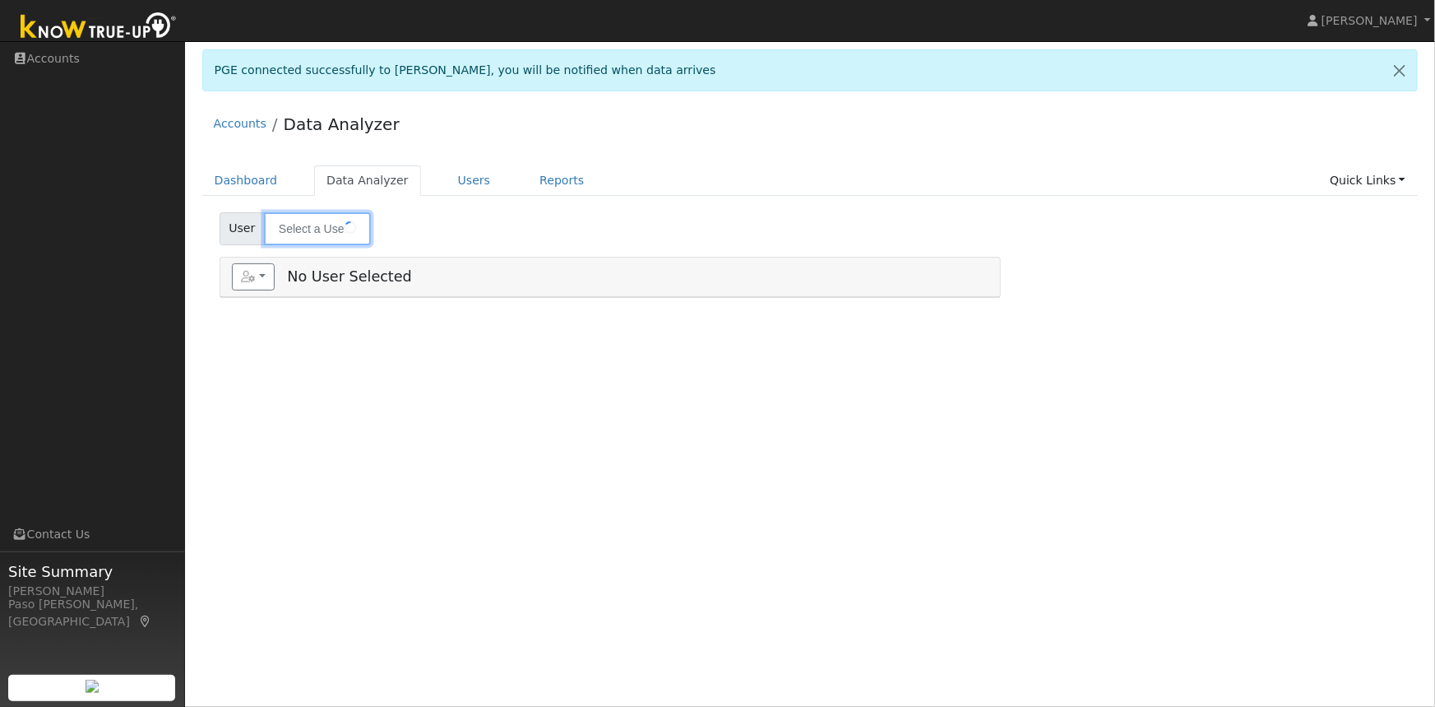
type input "[PERSON_NAME]"
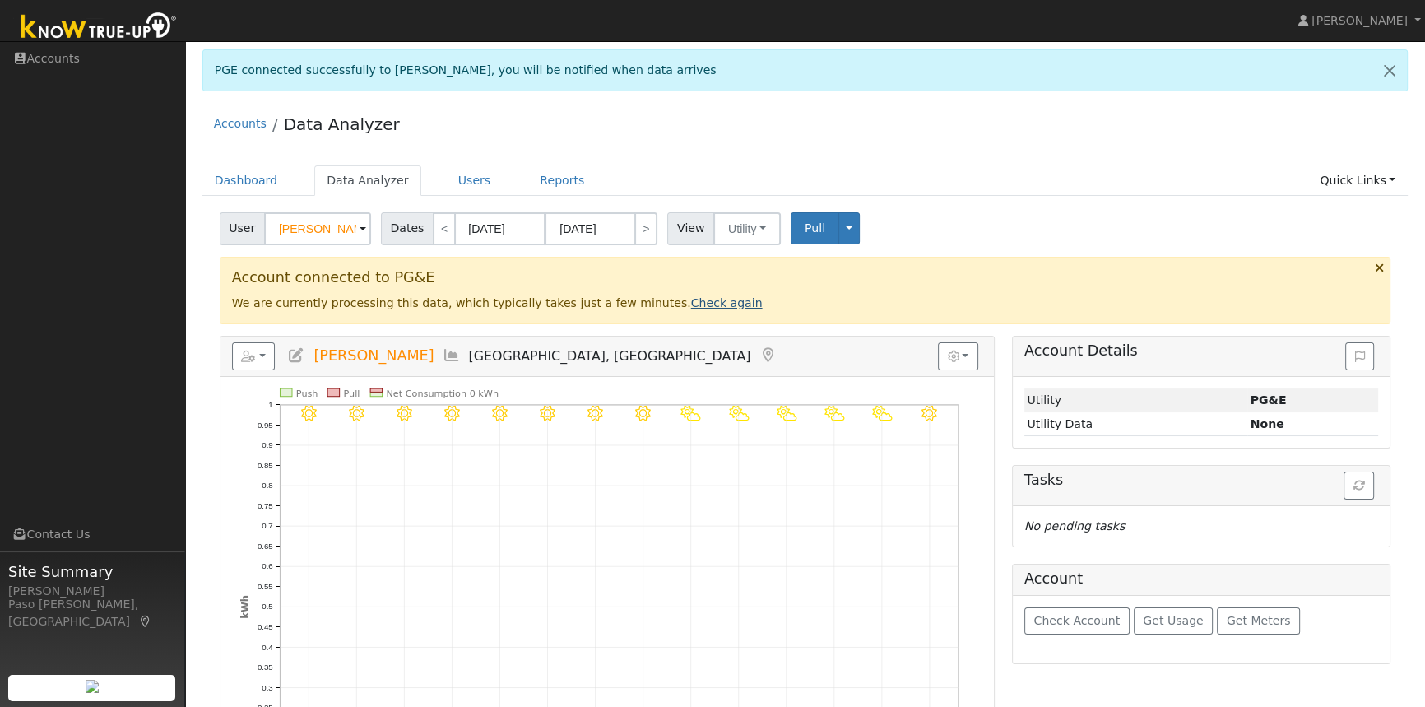
click at [691, 306] on link "Check again" at bounding box center [727, 302] width 72 height 13
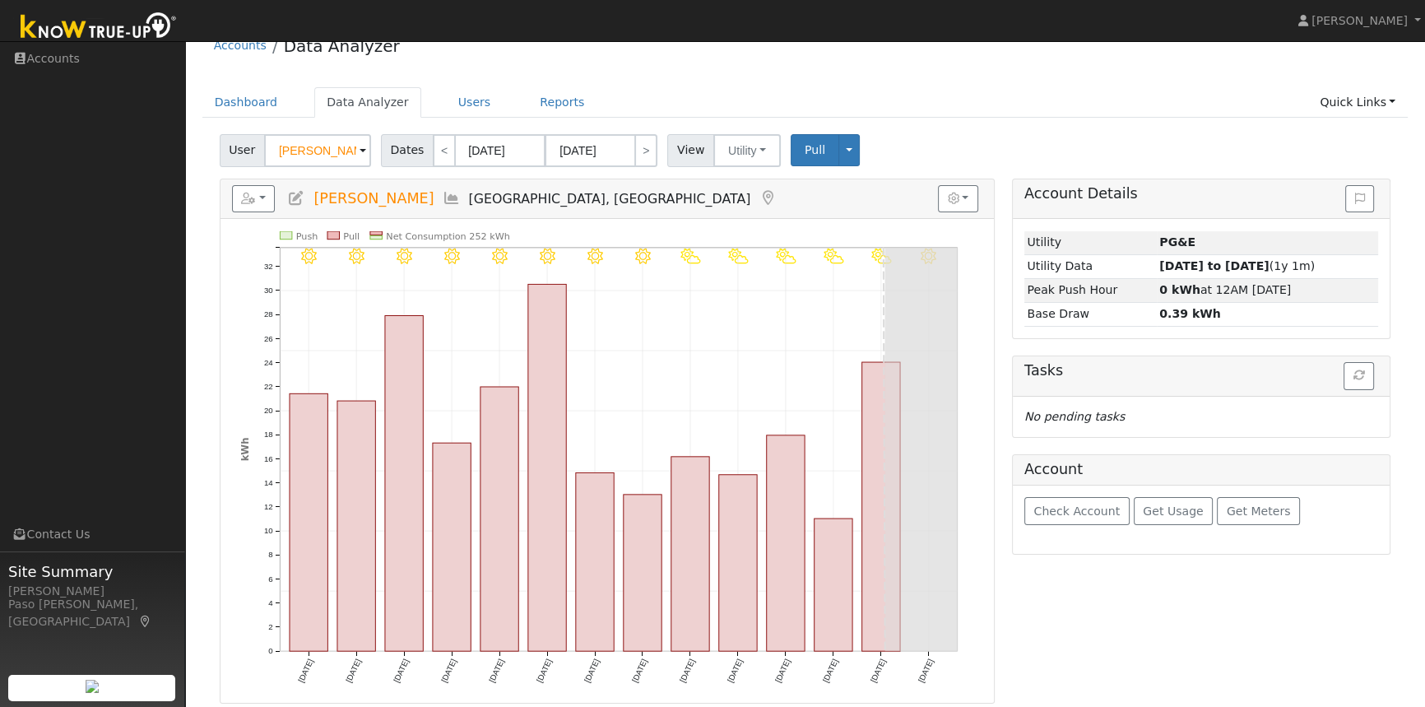
scroll to position [81, 0]
click at [262, 196] on button "button" at bounding box center [254, 197] width 44 height 28
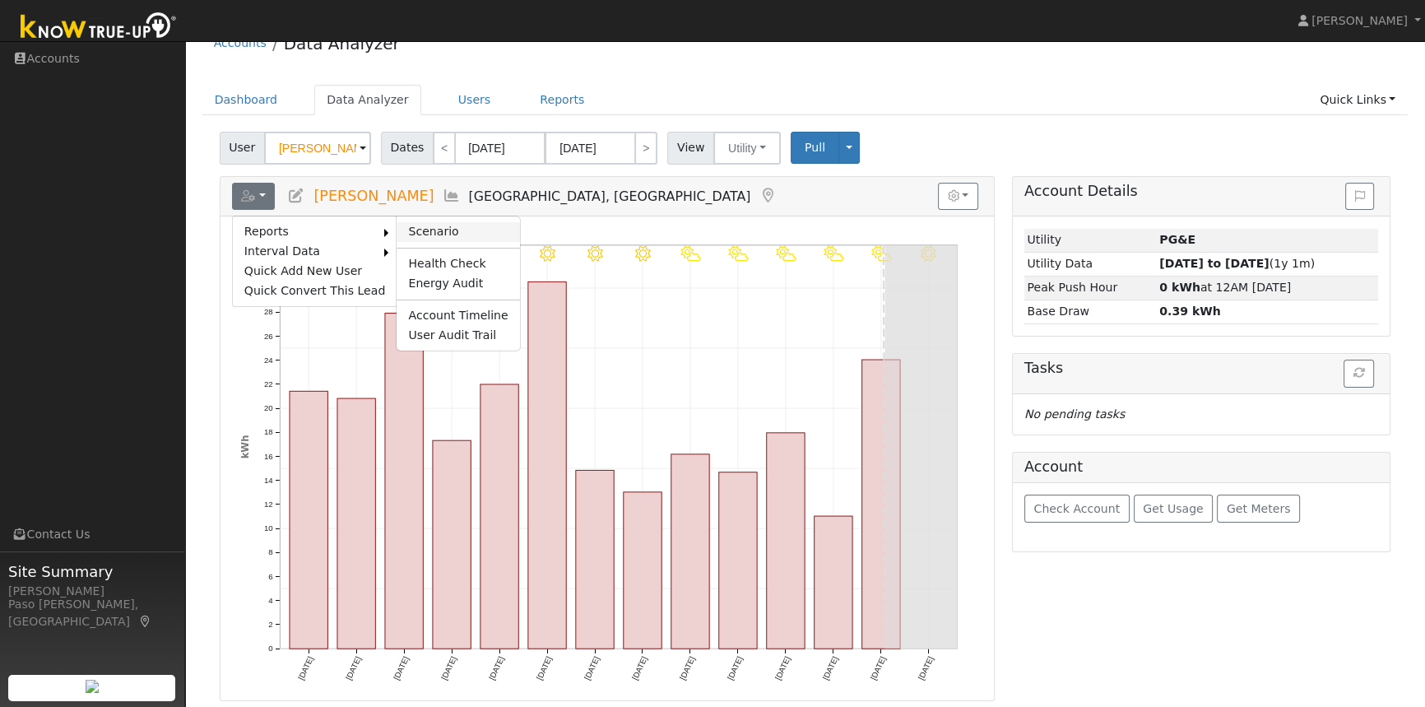
click at [414, 222] on link "Scenario" at bounding box center [458, 232] width 123 height 20
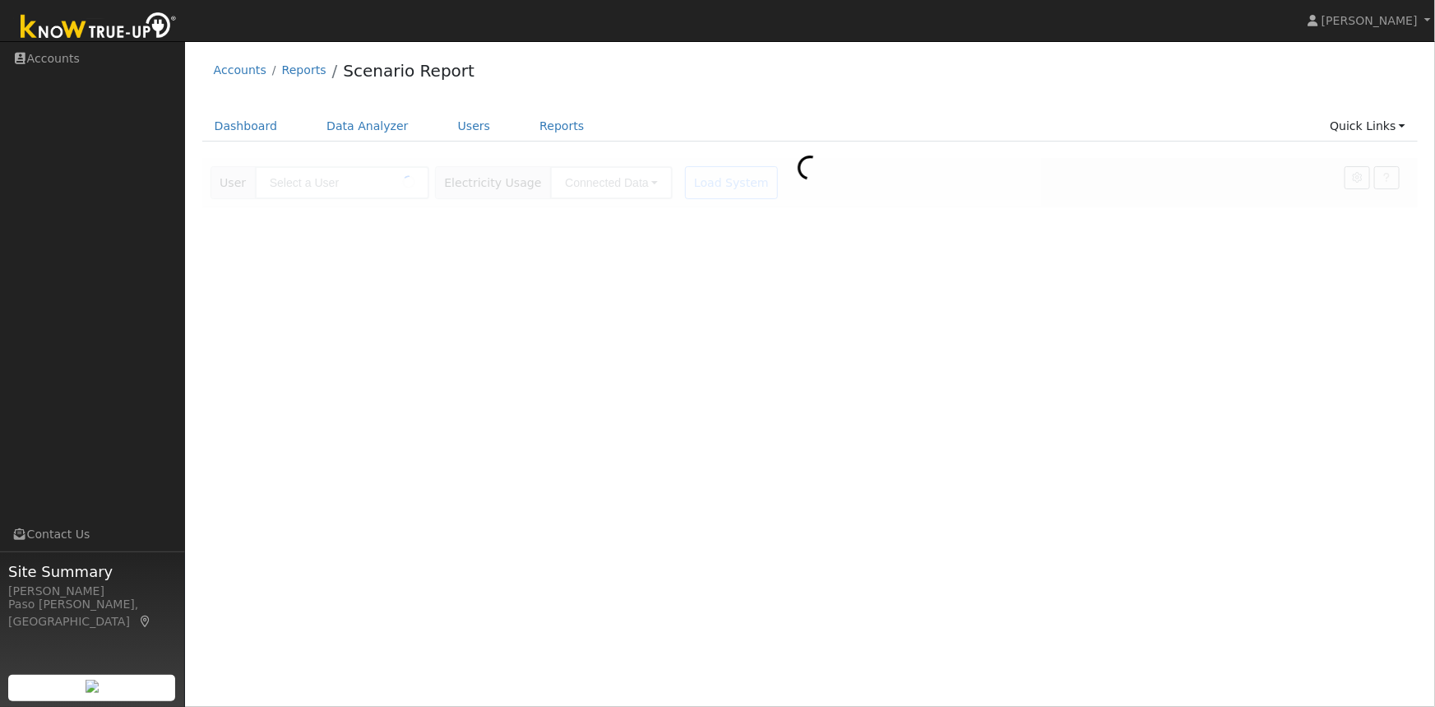
type input "[PERSON_NAME]"
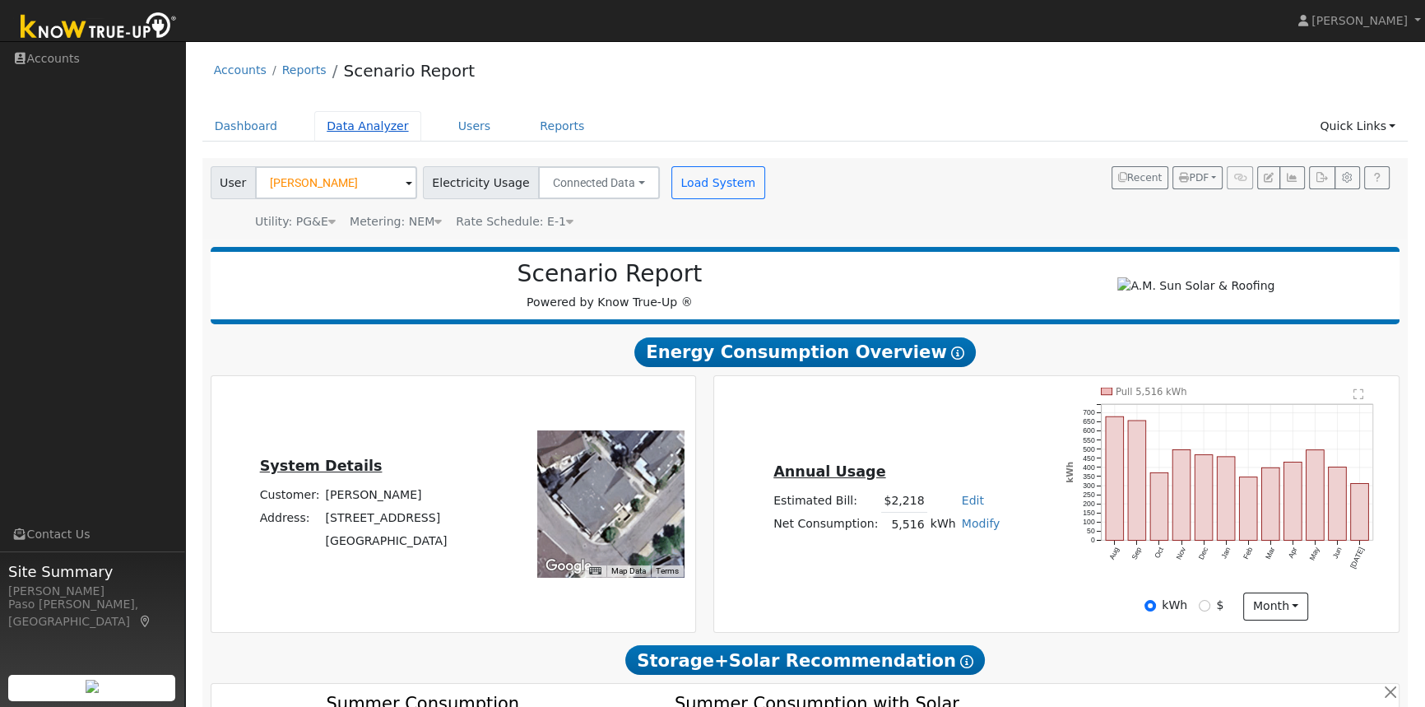
click at [372, 126] on link "Data Analyzer" at bounding box center [367, 126] width 107 height 30
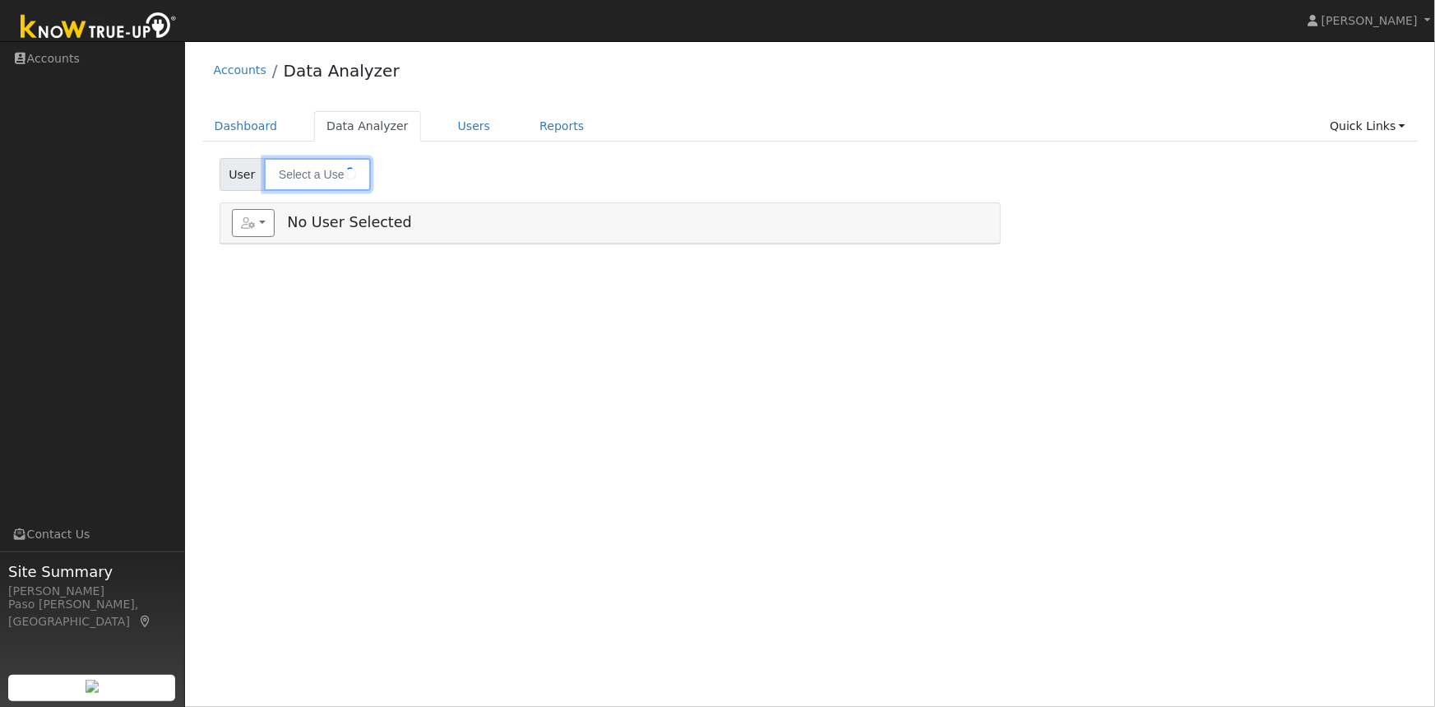
type input "[PERSON_NAME]"
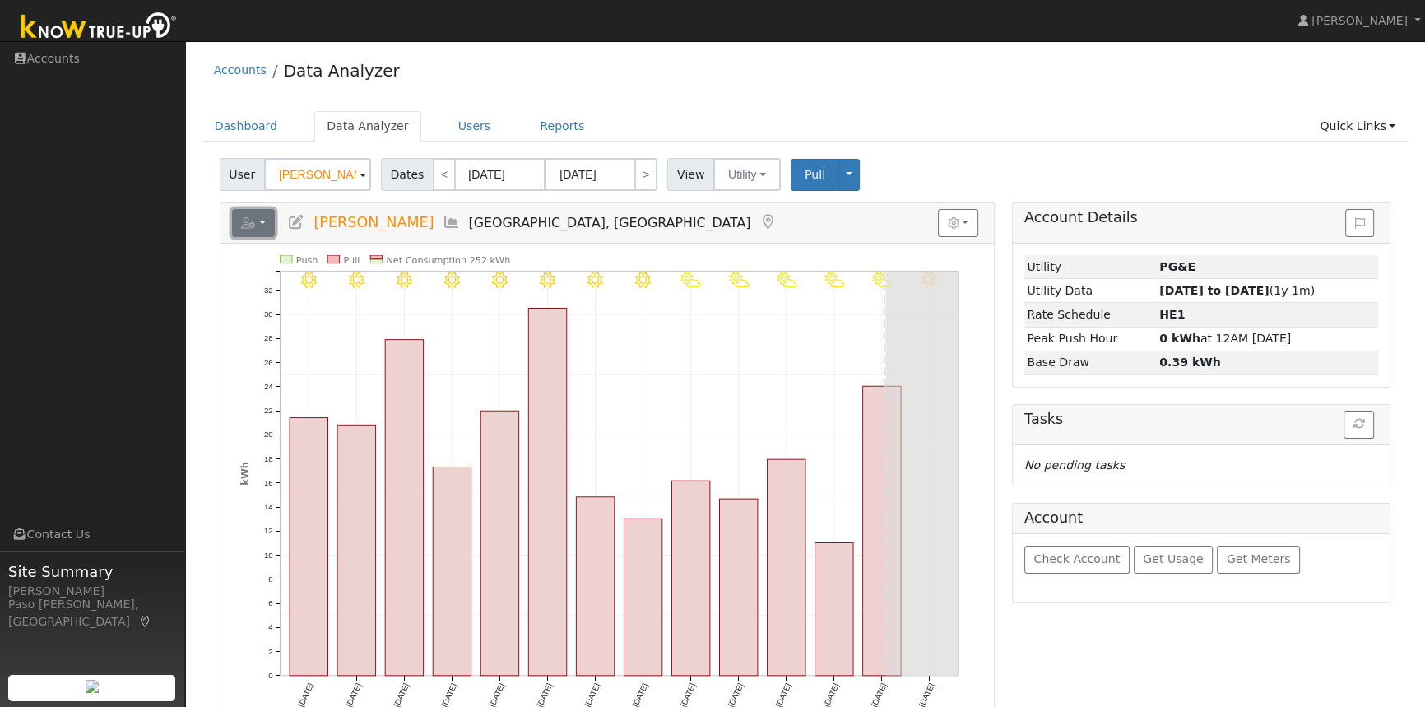
click at [253, 227] on icon "button" at bounding box center [248, 223] width 15 height 12
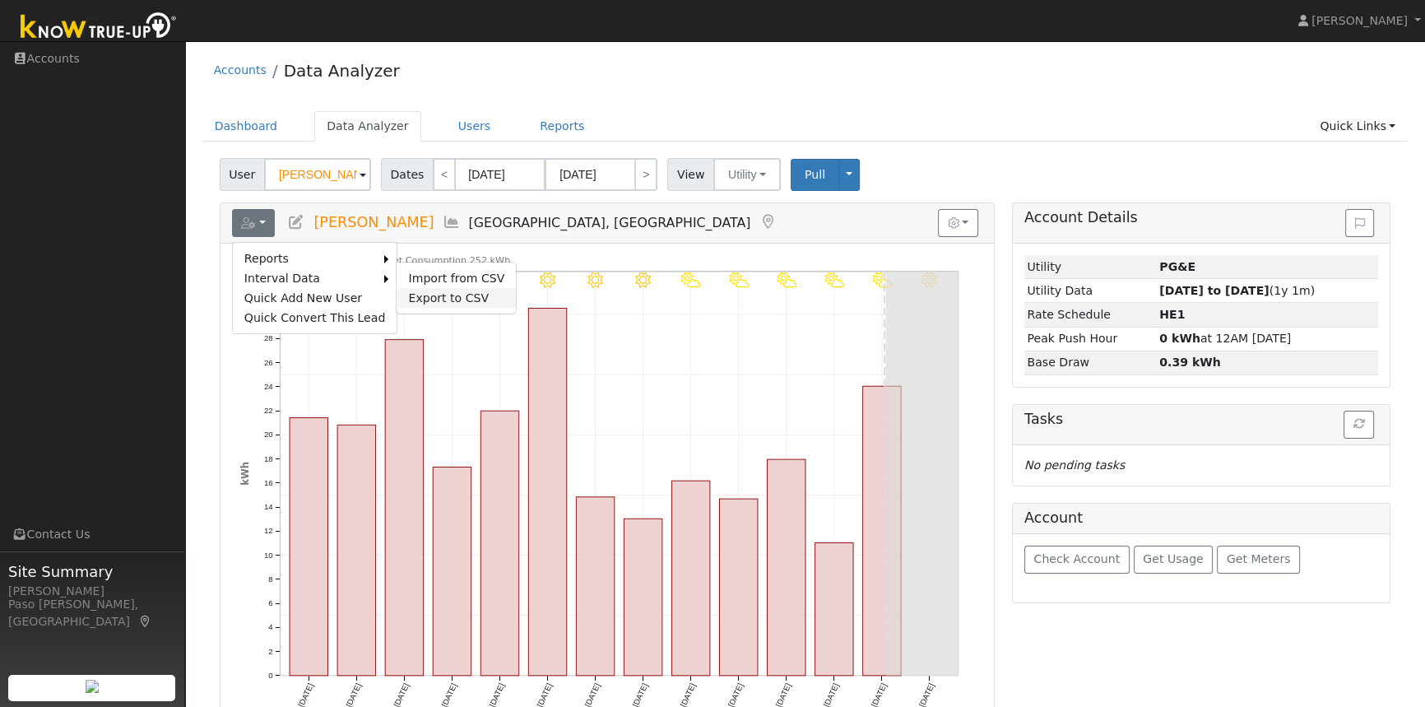
click at [442, 288] on link "Export to CSV" at bounding box center [456, 298] width 119 height 20
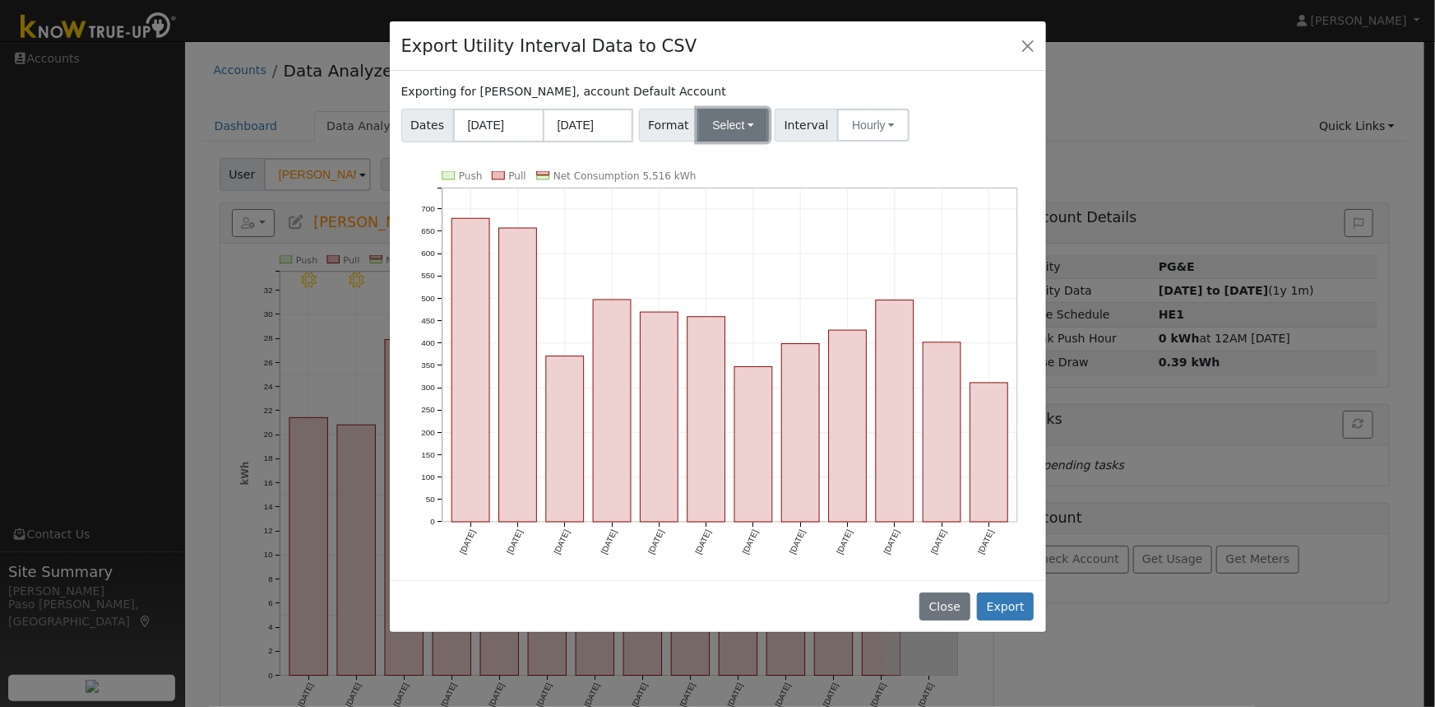
click at [735, 122] on button "Select" at bounding box center [734, 125] width 72 height 33
click at [729, 345] on link "Solargraf" at bounding box center [753, 335] width 118 height 23
click at [1009, 592] on button "Export" at bounding box center [1005, 606] width 57 height 28
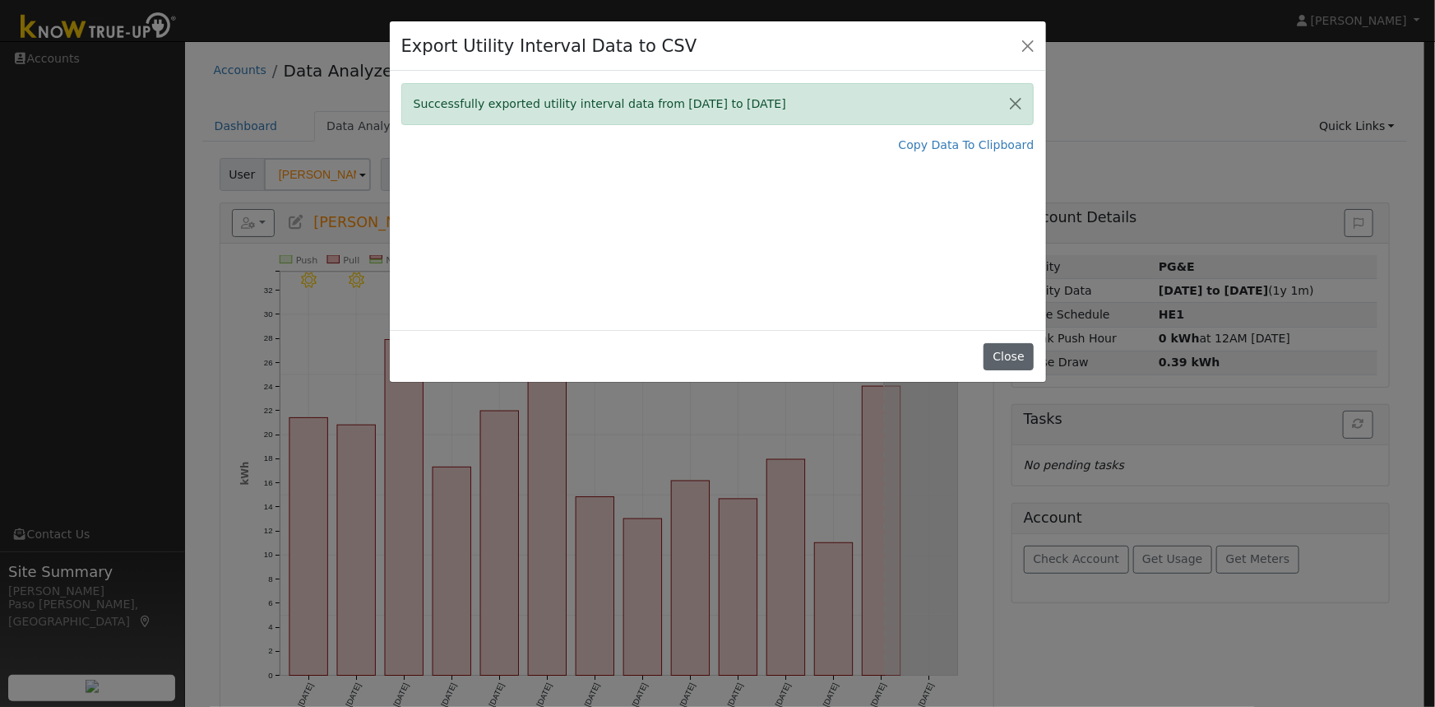
click at [1009, 356] on button "Close" at bounding box center [1009, 357] width 50 height 28
